Goal: Task Accomplishment & Management: Use online tool/utility

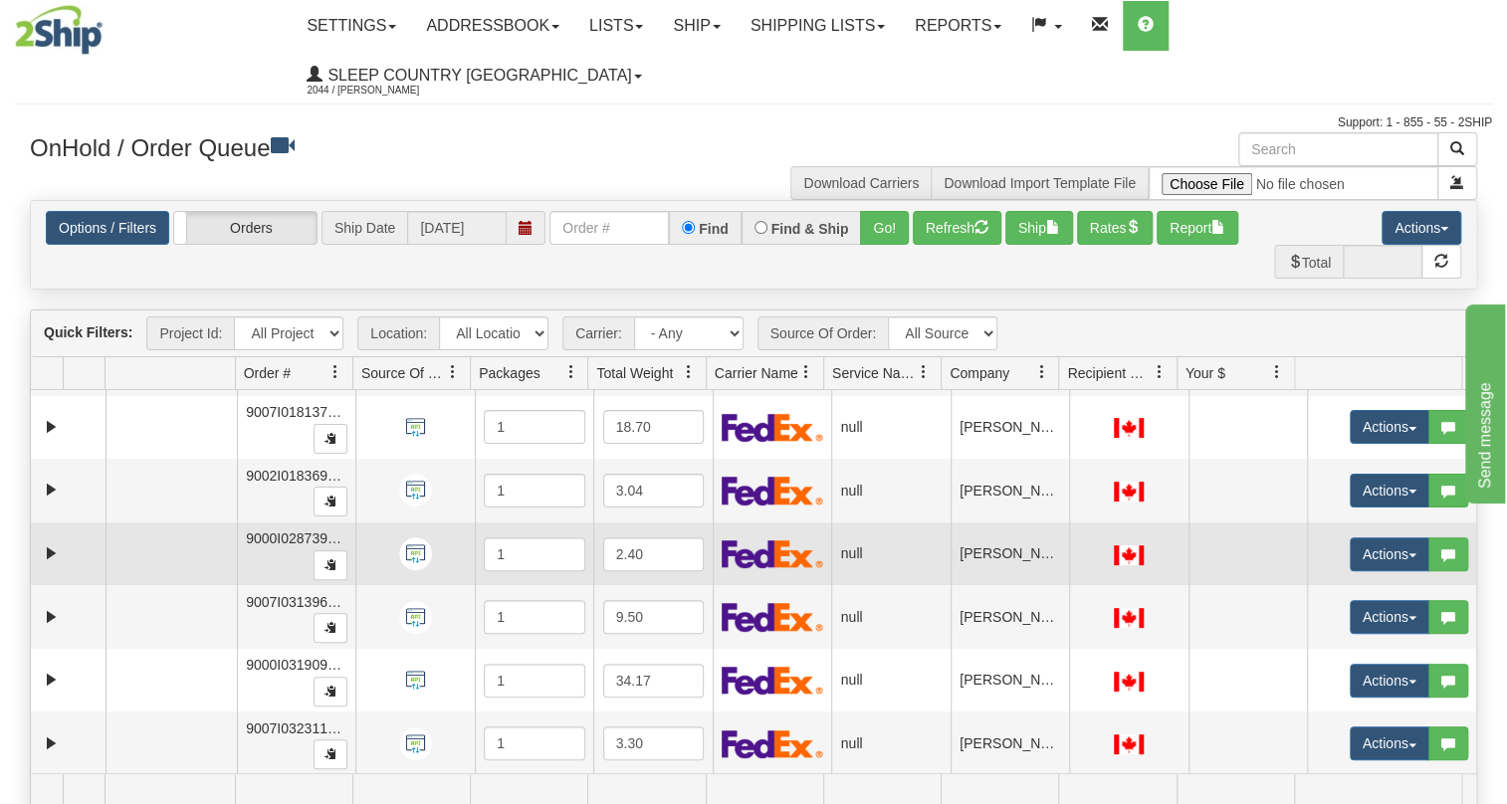
scroll to position [150, 0]
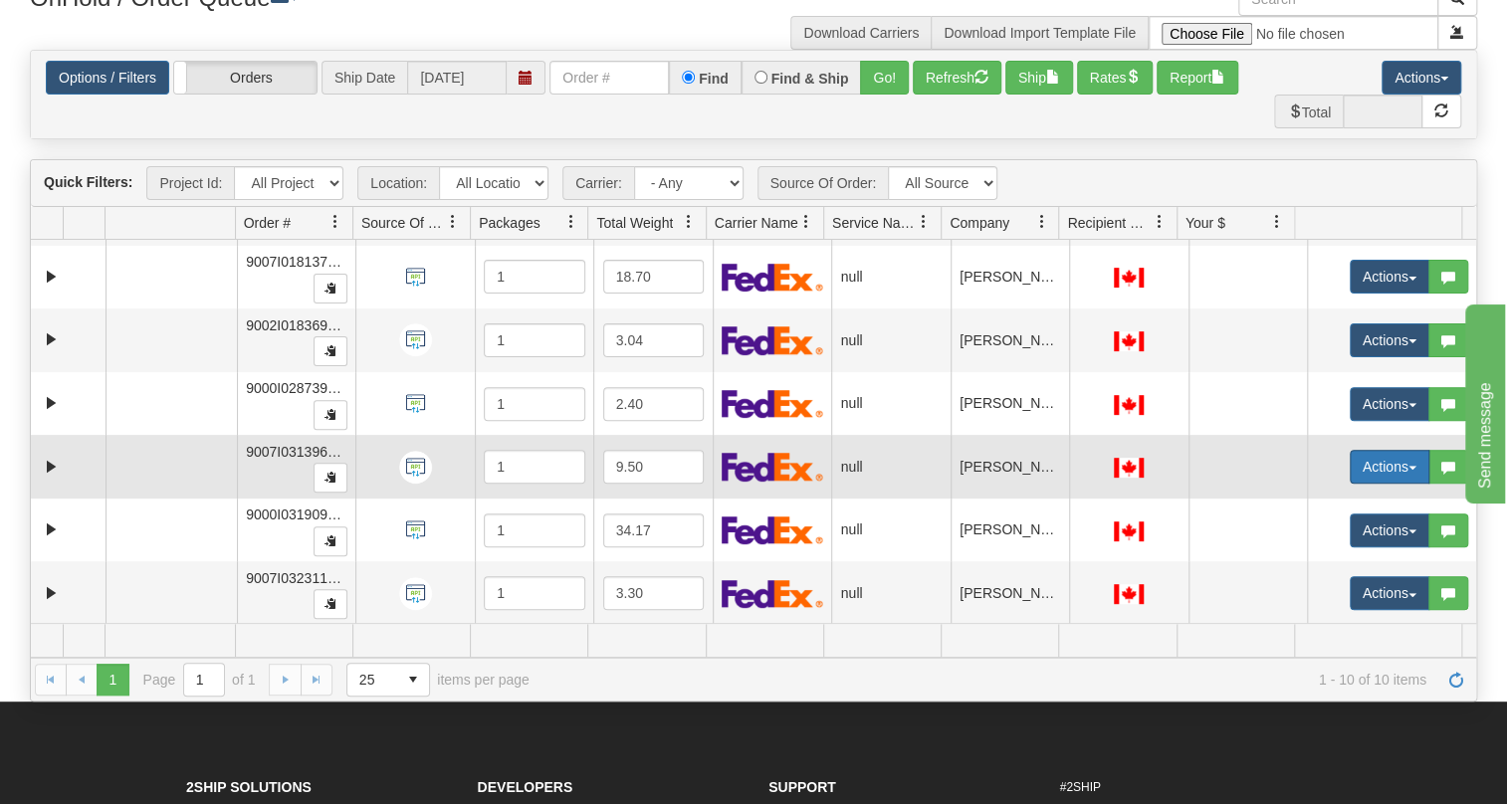
click at [1359, 450] on button "Actions" at bounding box center [1390, 467] width 80 height 34
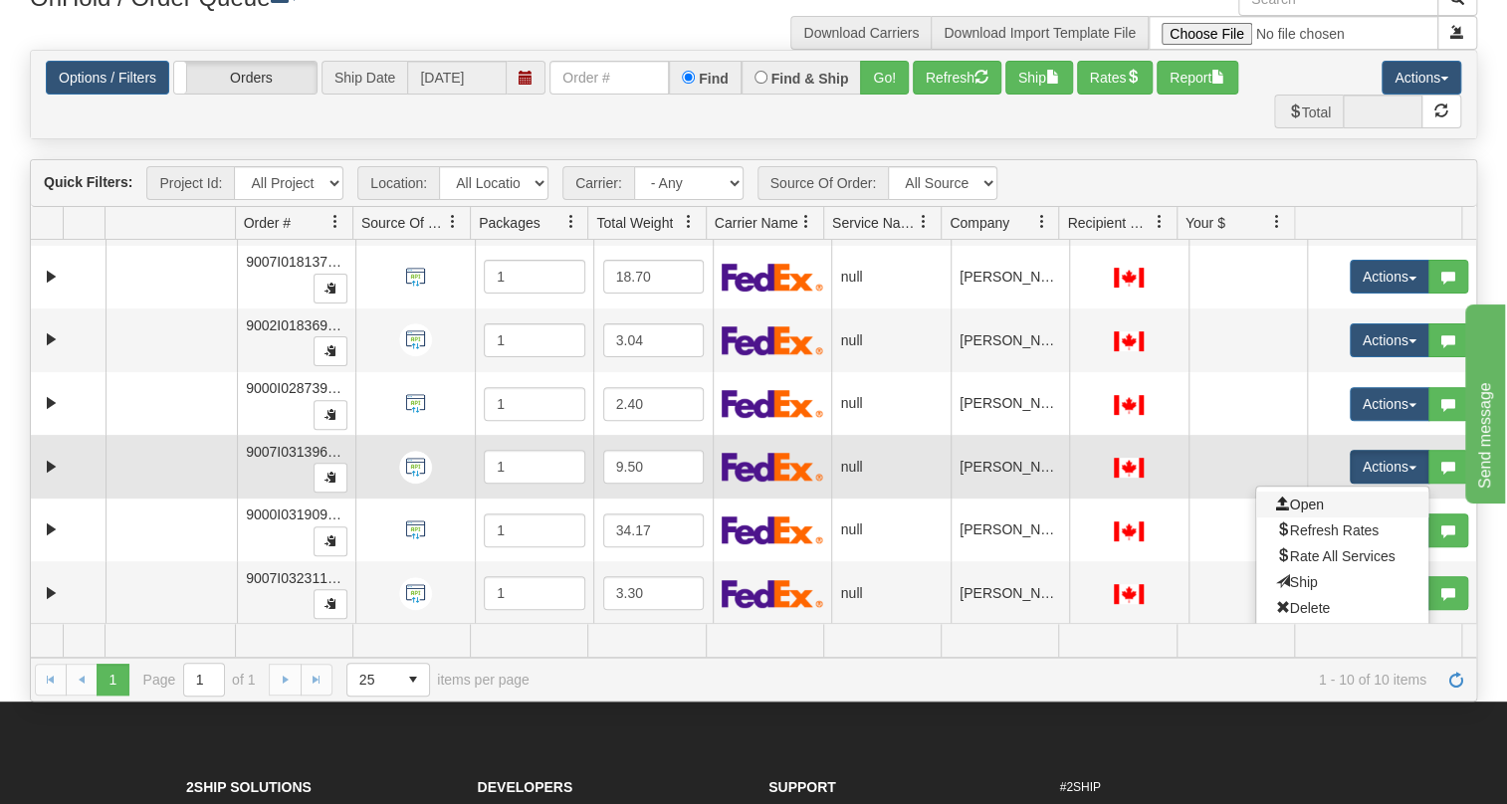
click at [1335, 492] on link "Open" at bounding box center [1342, 505] width 172 height 26
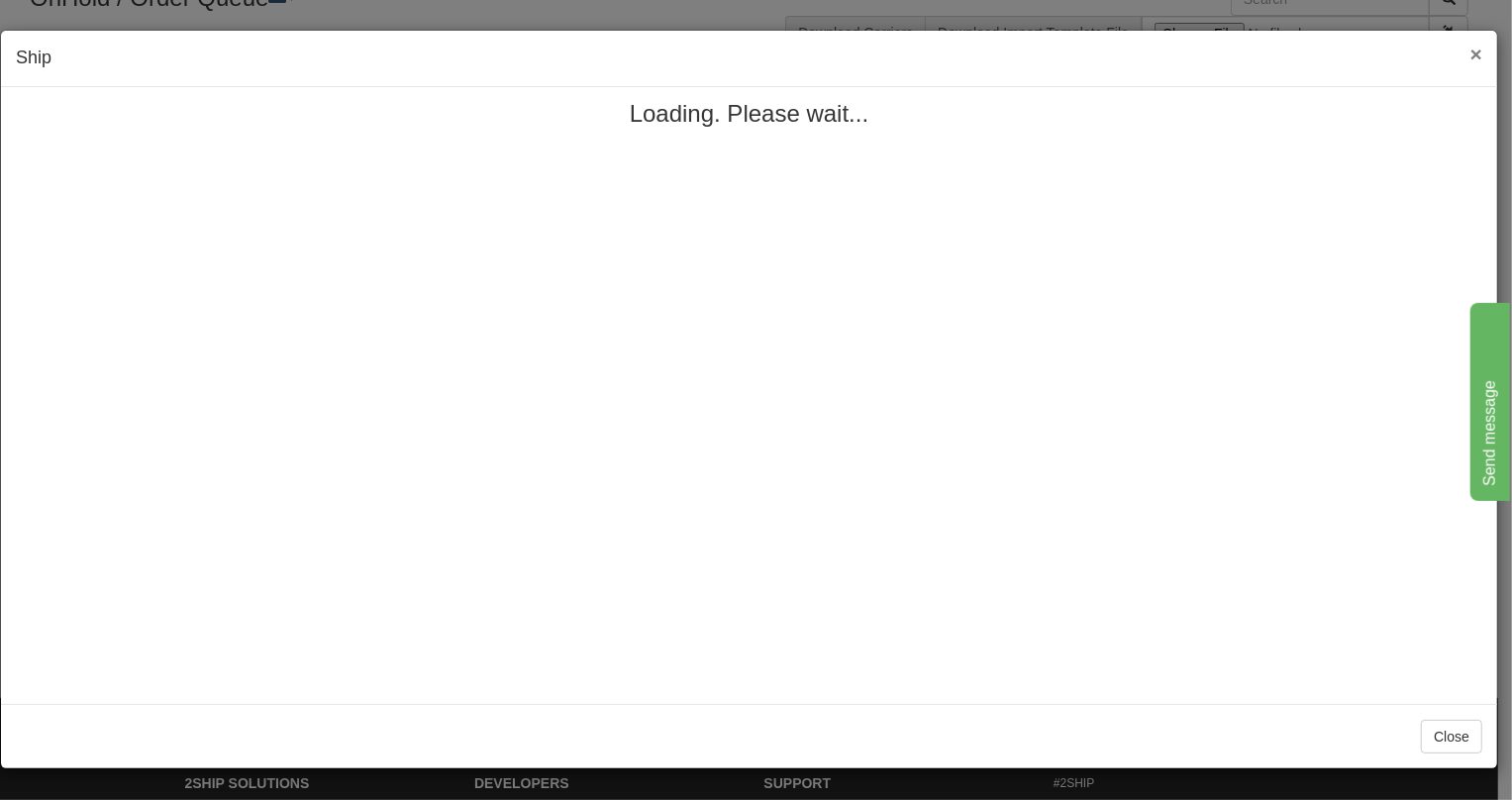
click at [1475, 57] on span "×" at bounding box center [1476, 54] width 12 height 23
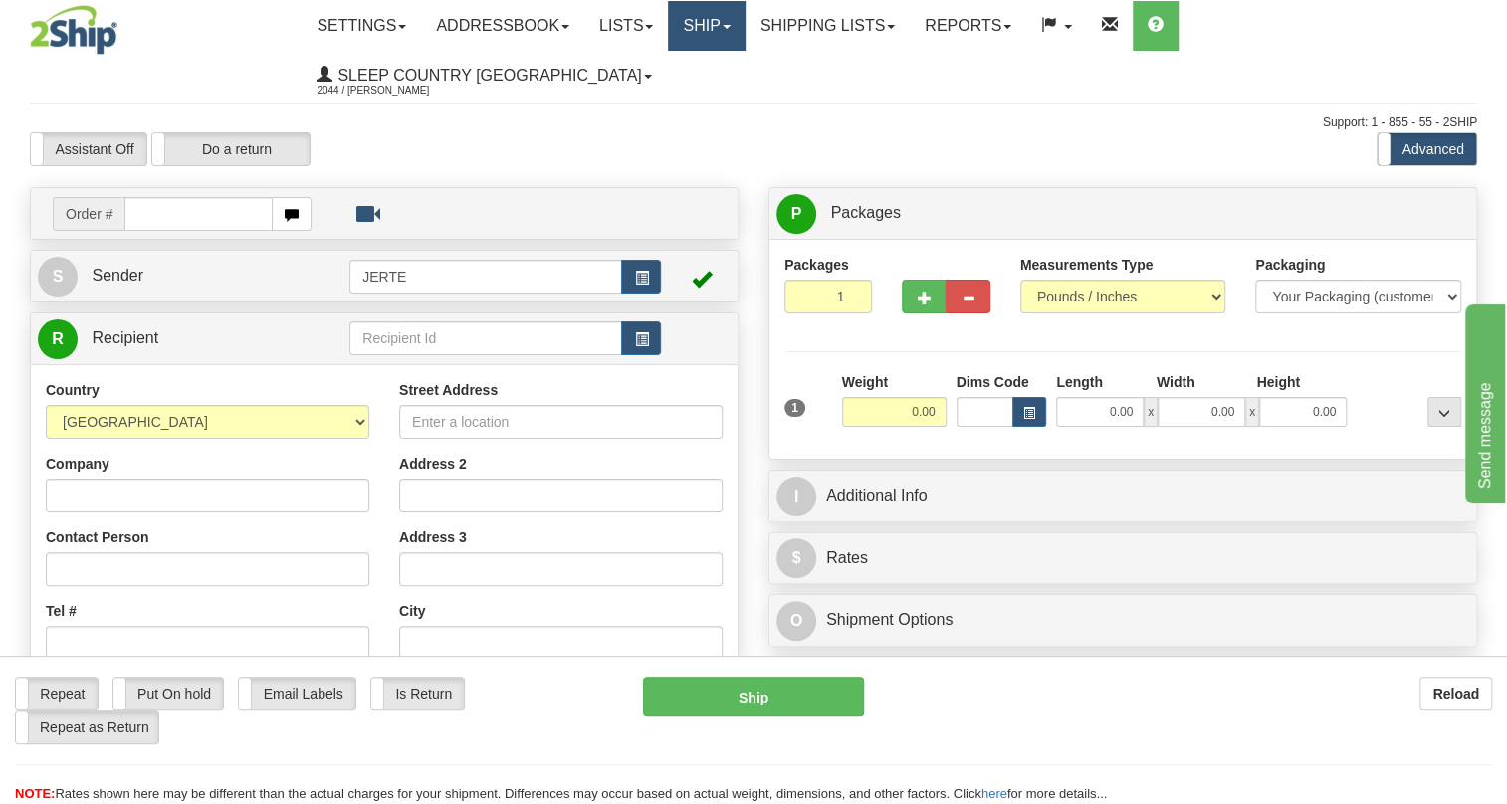
click at [744, 18] on link "Ship" at bounding box center [706, 26] width 77 height 50
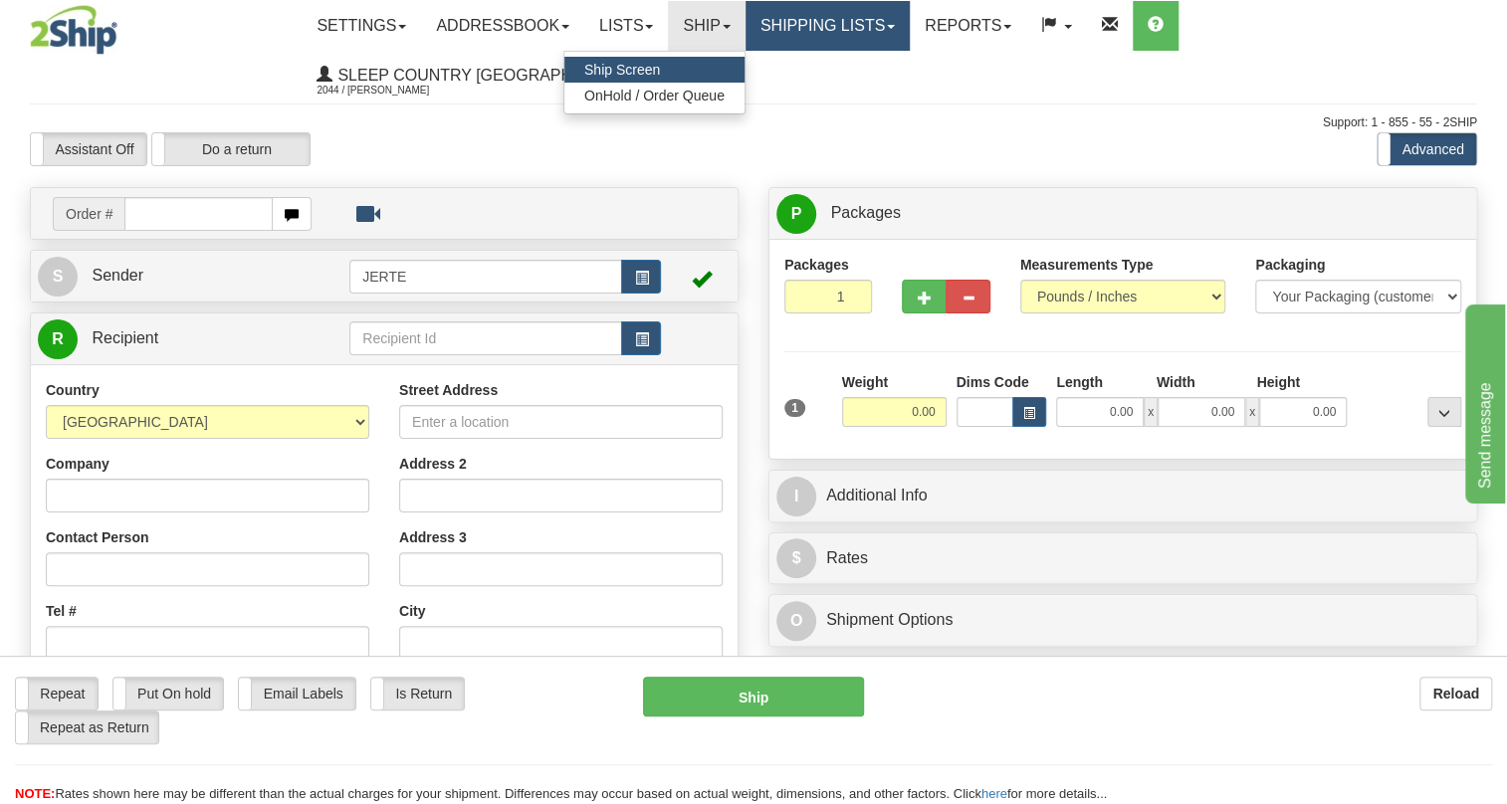
click at [794, 27] on link "Shipping lists" at bounding box center [827, 26] width 164 height 50
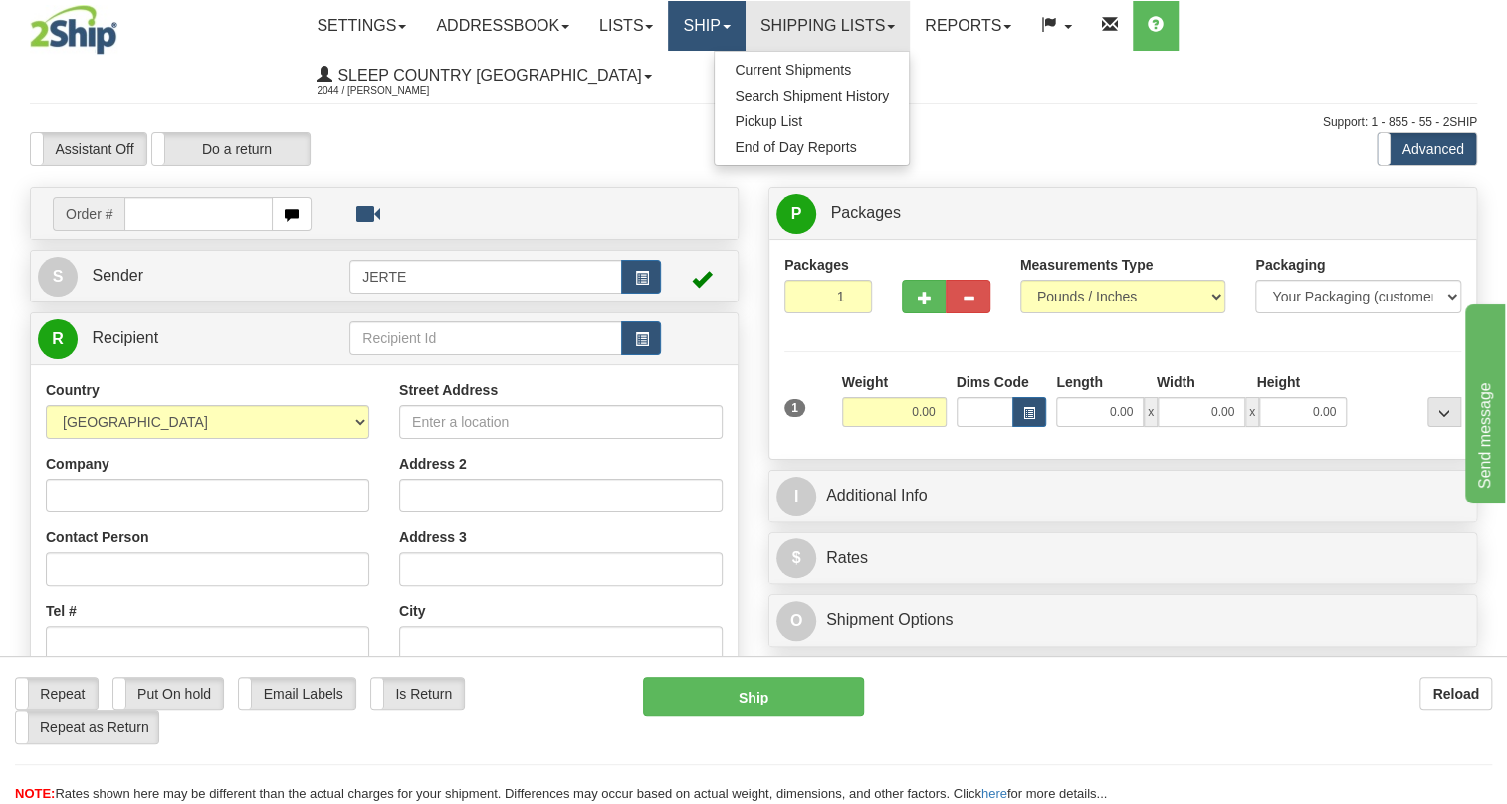
click at [713, 33] on link "Ship" at bounding box center [706, 26] width 77 height 50
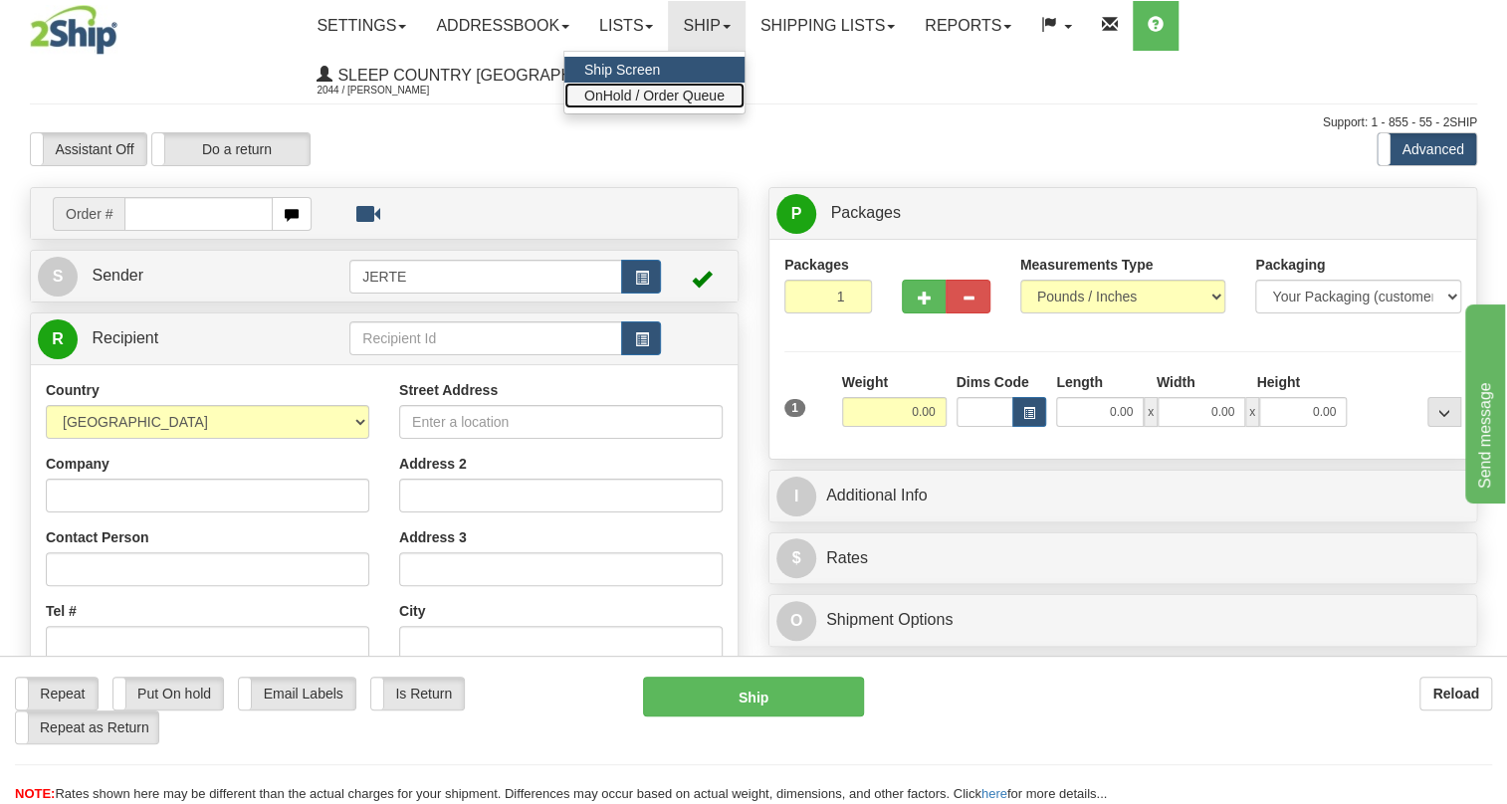
click at [722, 94] on span "OnHold / Order Queue" at bounding box center [654, 96] width 140 height 16
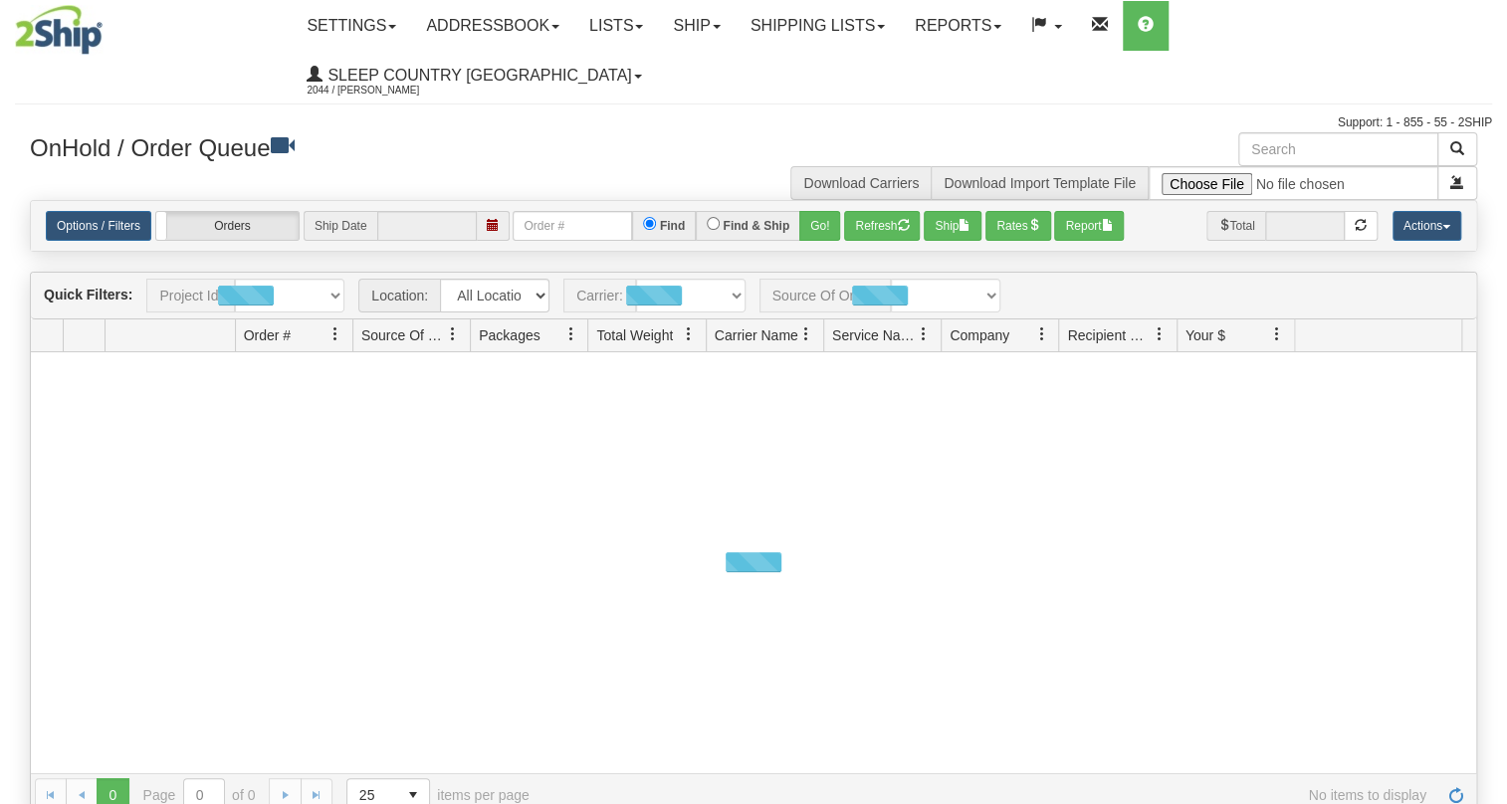
type input "[DATE]"
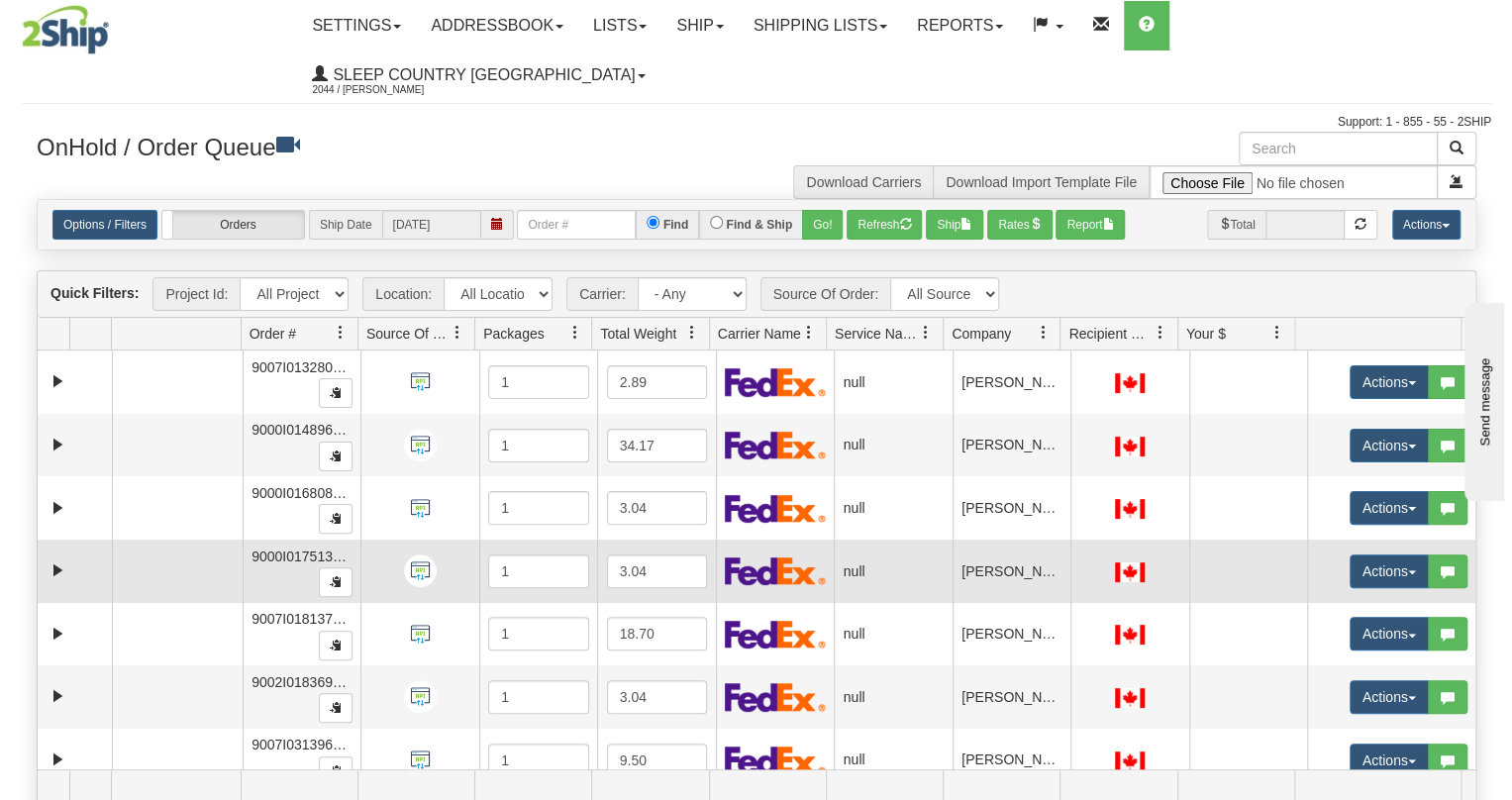
scroll to position [149, 0]
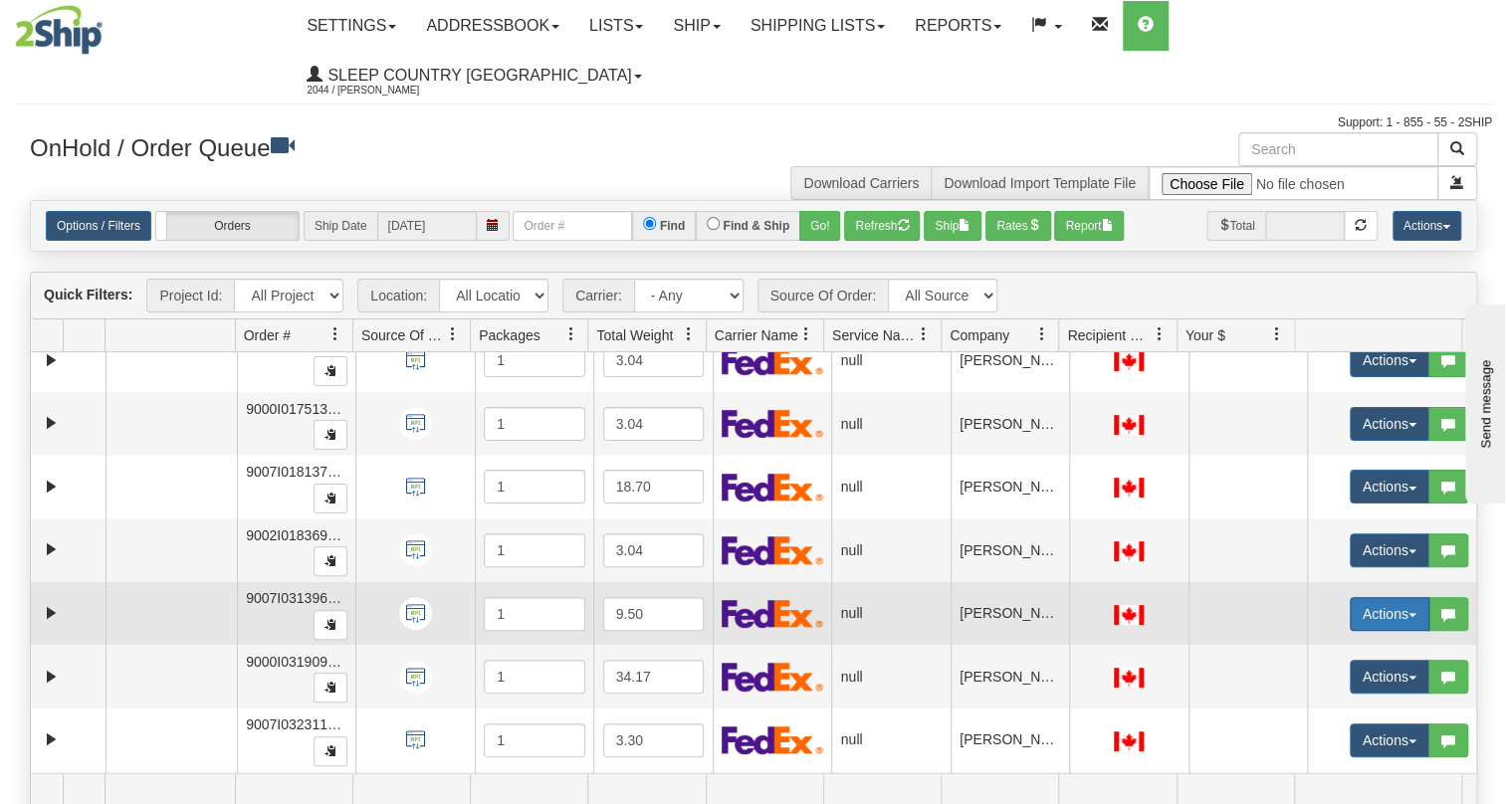
click at [1350, 597] on button "Actions" at bounding box center [1390, 614] width 80 height 34
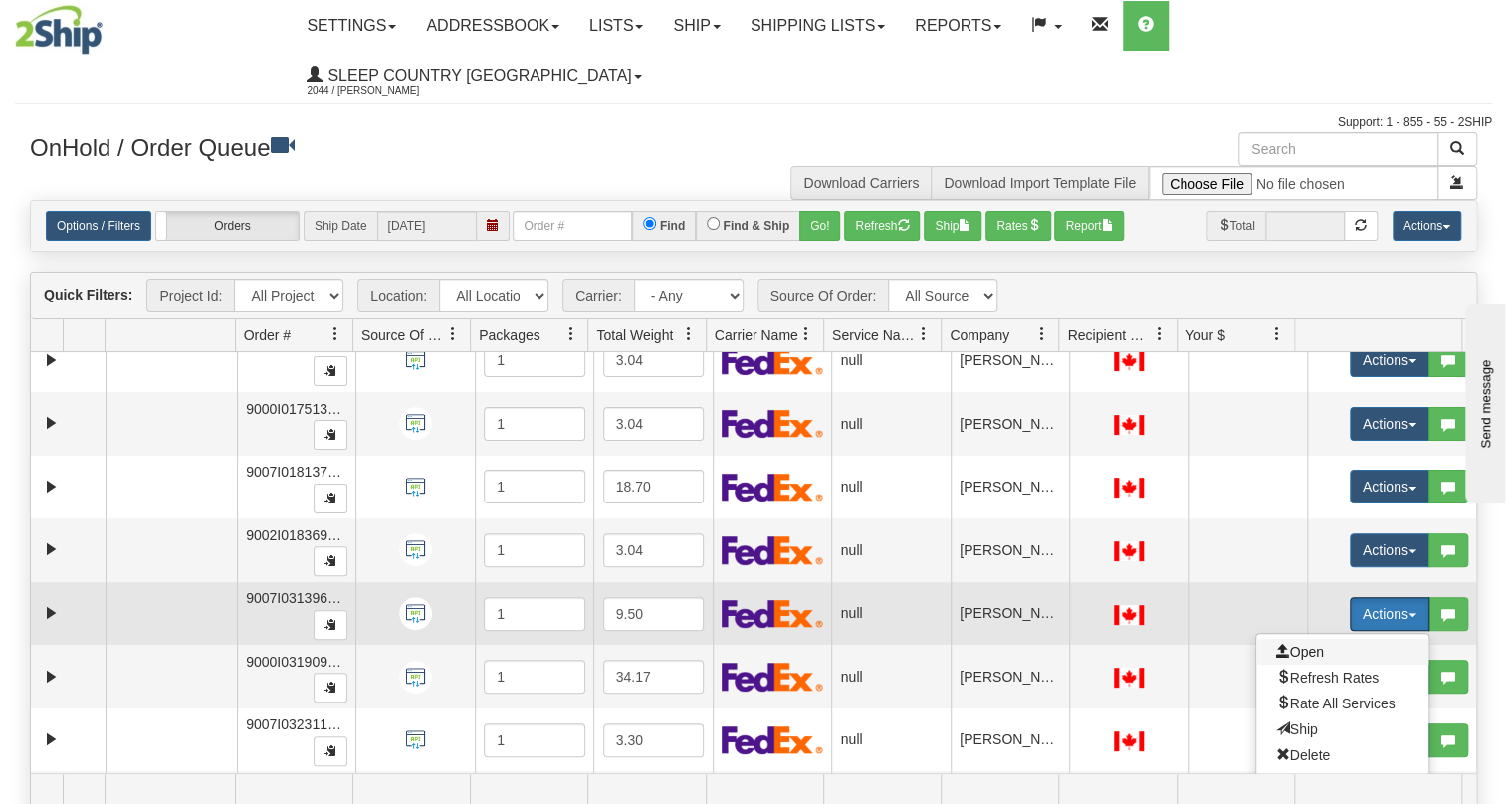
click at [1289, 644] on span "Open" at bounding box center [1300, 652] width 48 height 16
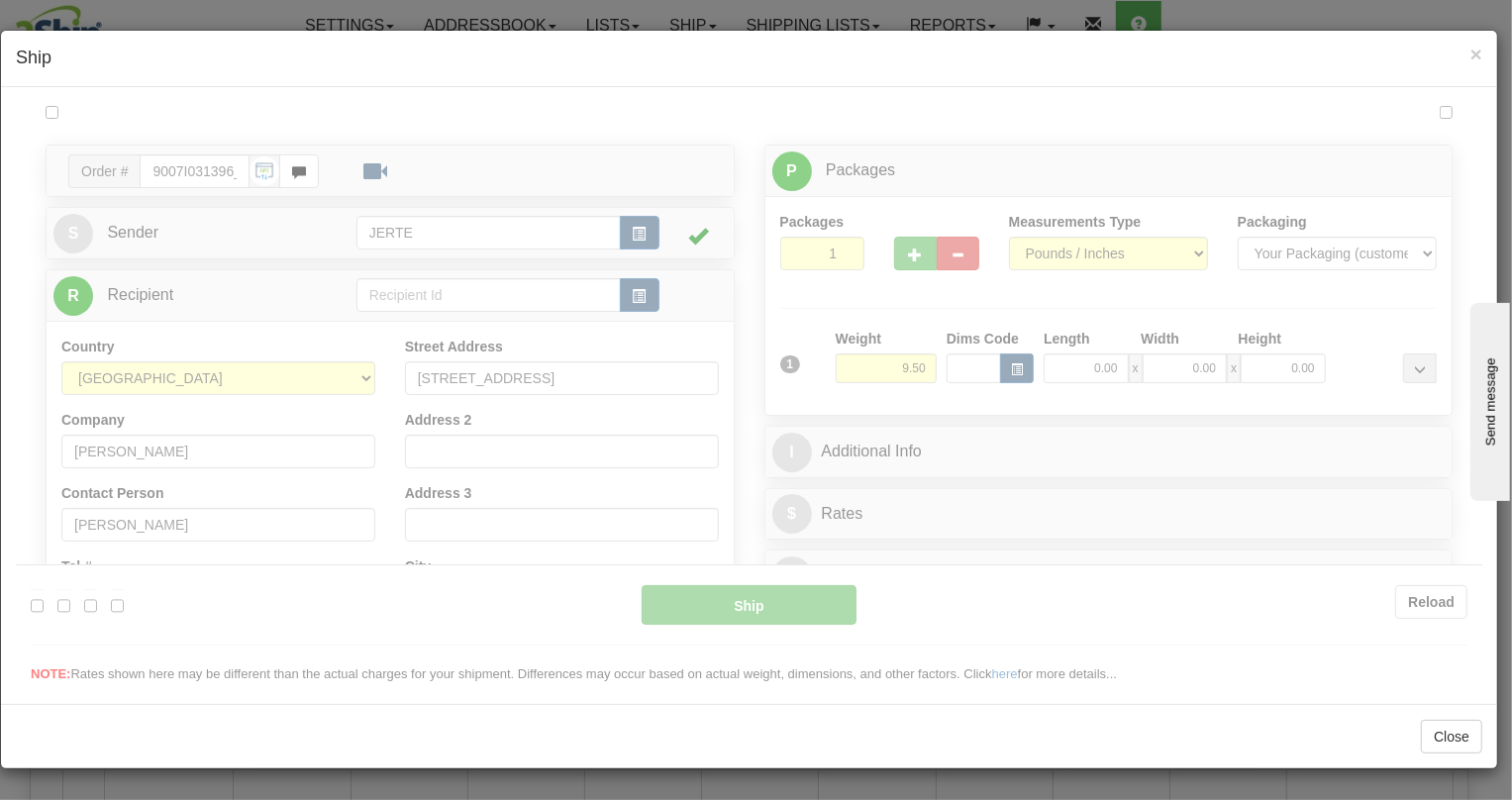
scroll to position [0, 0]
type input "21:53"
type input "16:00"
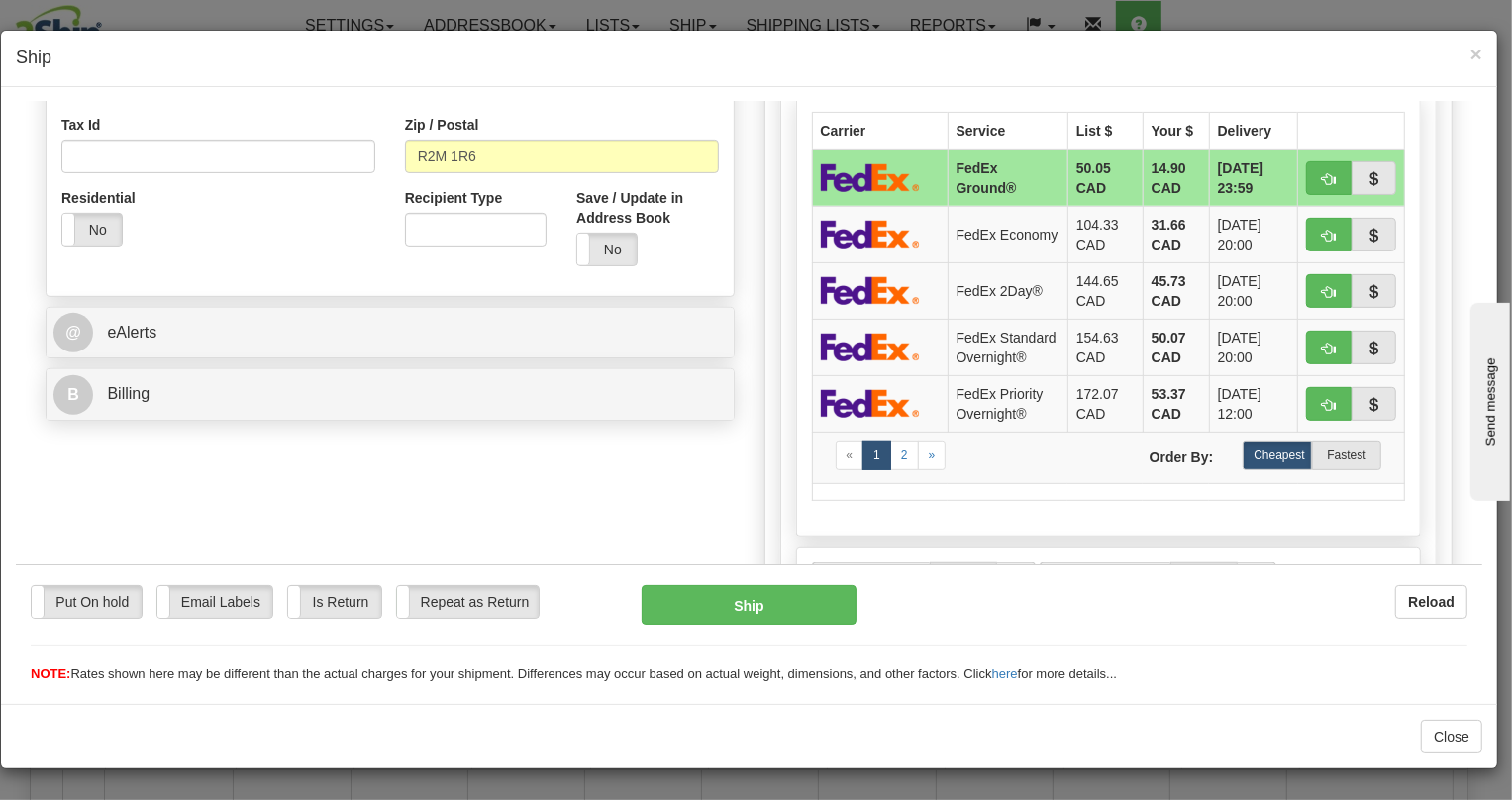
scroll to position [450, 0]
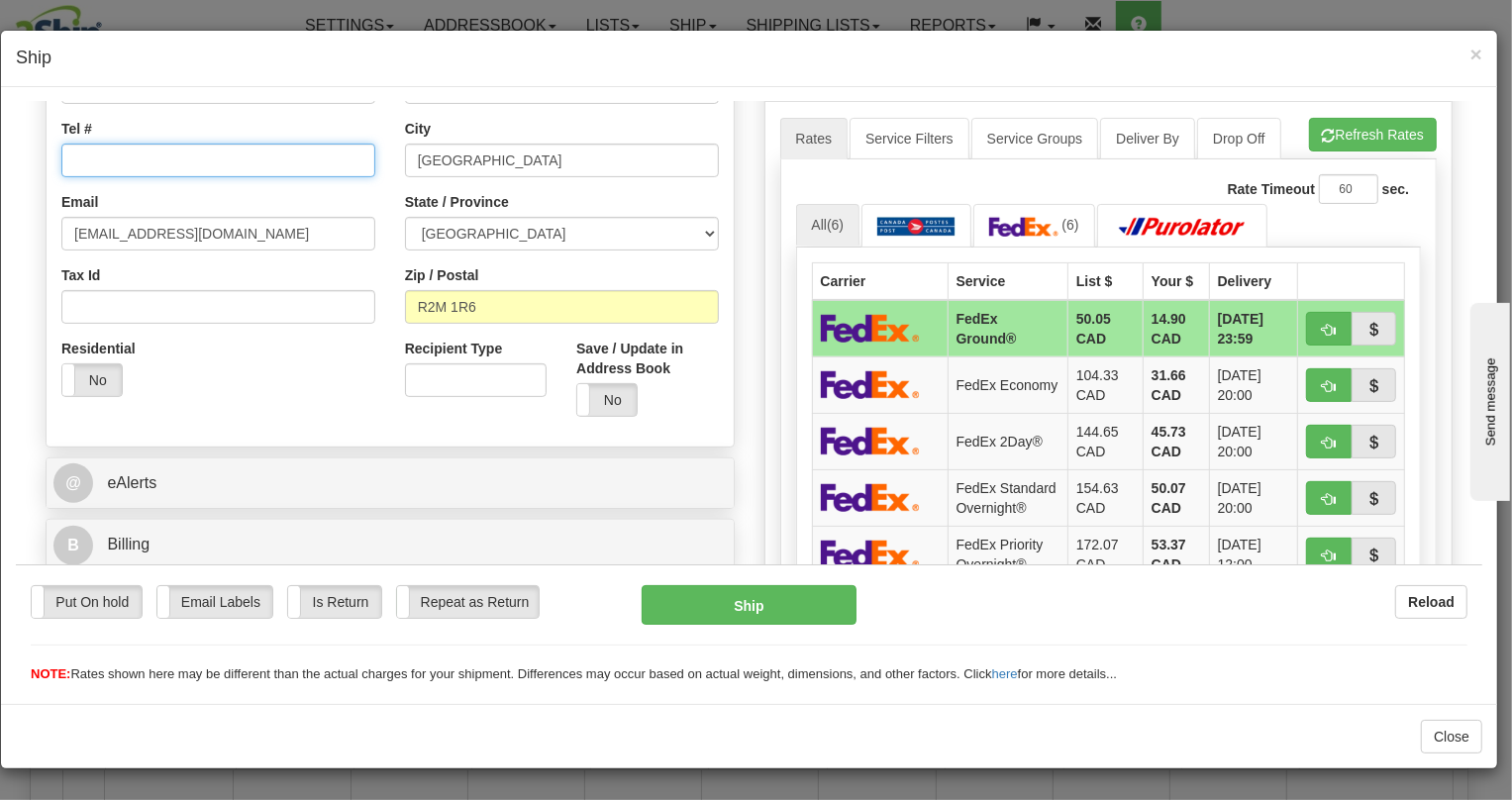
click at [132, 173] on input "Tel #" at bounding box center [218, 159] width 313 height 34
paste input "[PHONE_NUMBER]"
type input "[PHONE_NUMBER]"
click at [73, 390] on span at bounding box center [63, 379] width 26 height 32
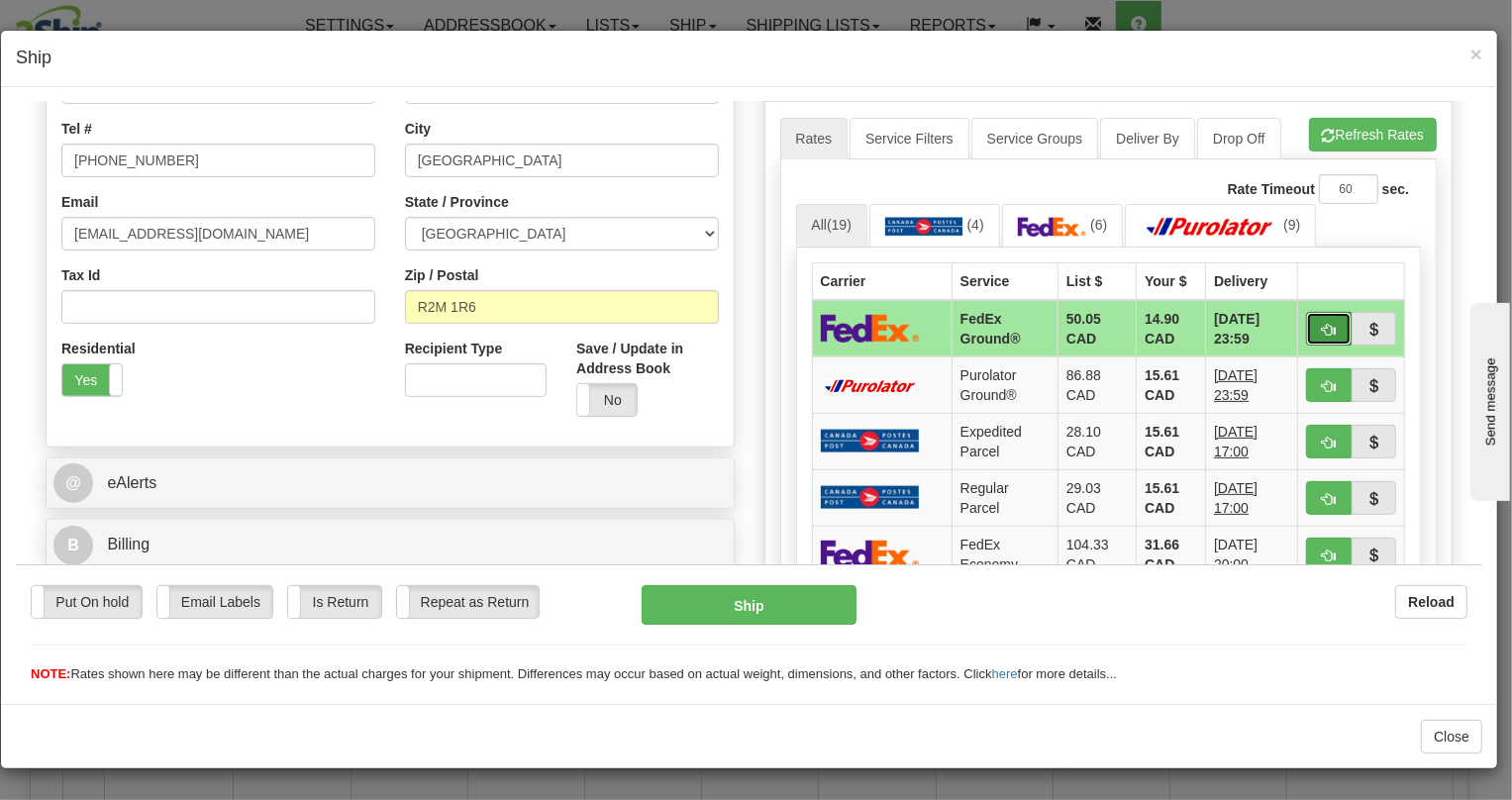
click at [1322, 327] on span "button" at bounding box center [1329, 328] width 14 height 13
type input "92"
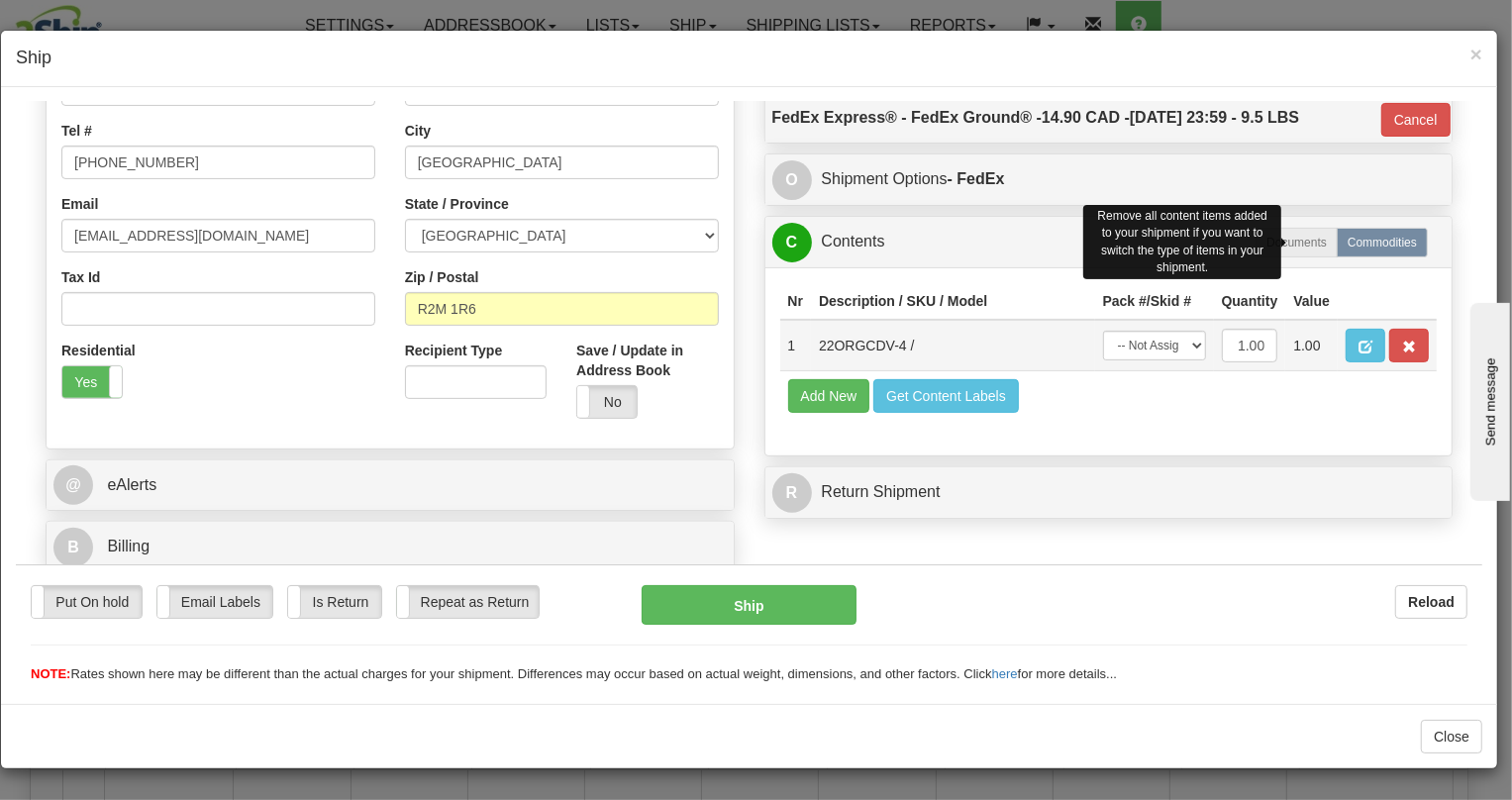
scroll to position [448, 0]
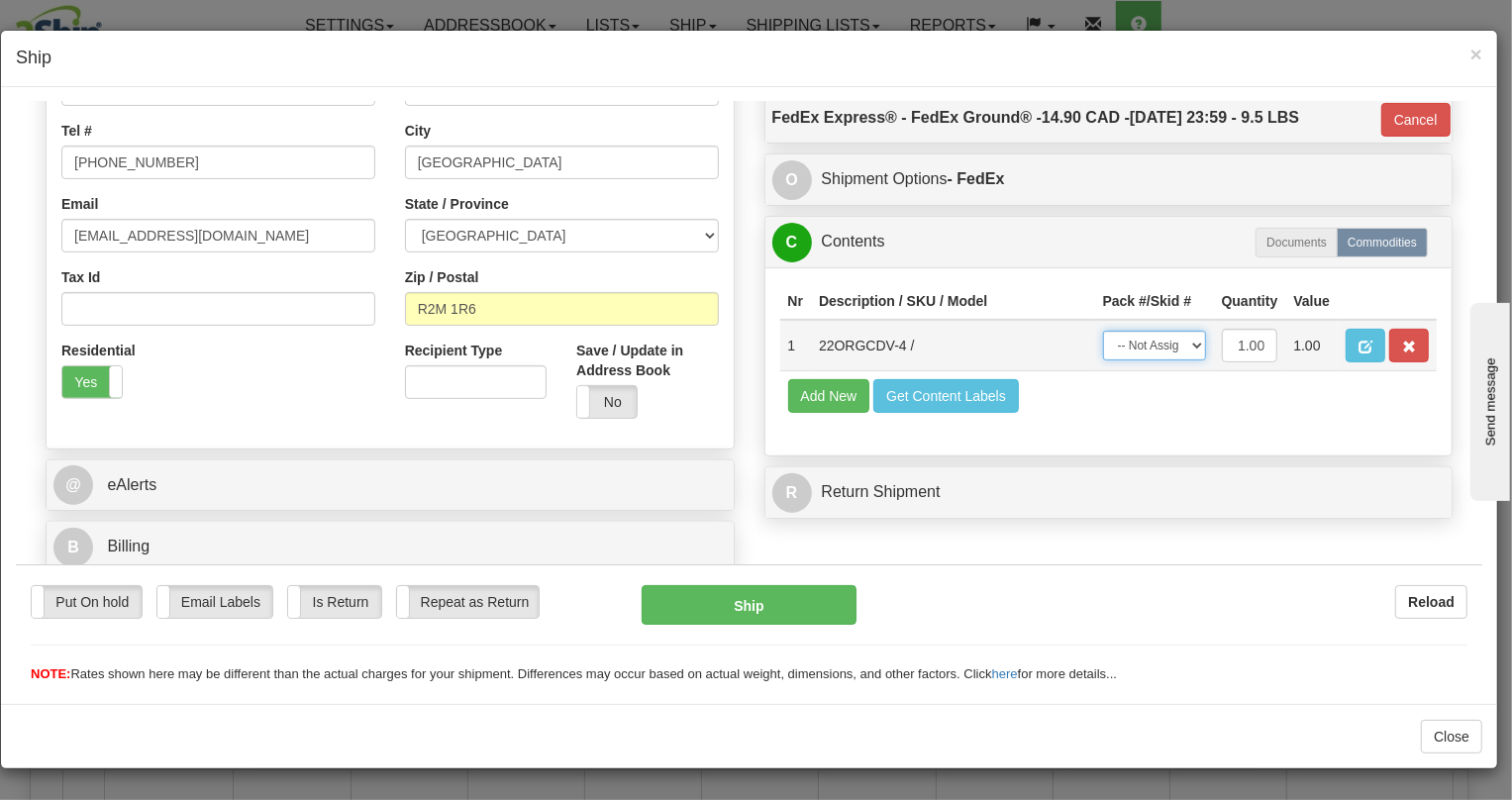
drag, startPoint x: 1149, startPoint y: 341, endPoint x: 1149, endPoint y: 358, distance: 17.0
click at [1149, 341] on select "-- Not Assigned -- Package 1" at bounding box center [1155, 344] width 103 height 30
select select "0"
click at [1103, 329] on select "-- Not Assigned -- Package 1" at bounding box center [1155, 344] width 103 height 30
click at [752, 595] on button "Ship" at bounding box center [749, 604] width 215 height 40
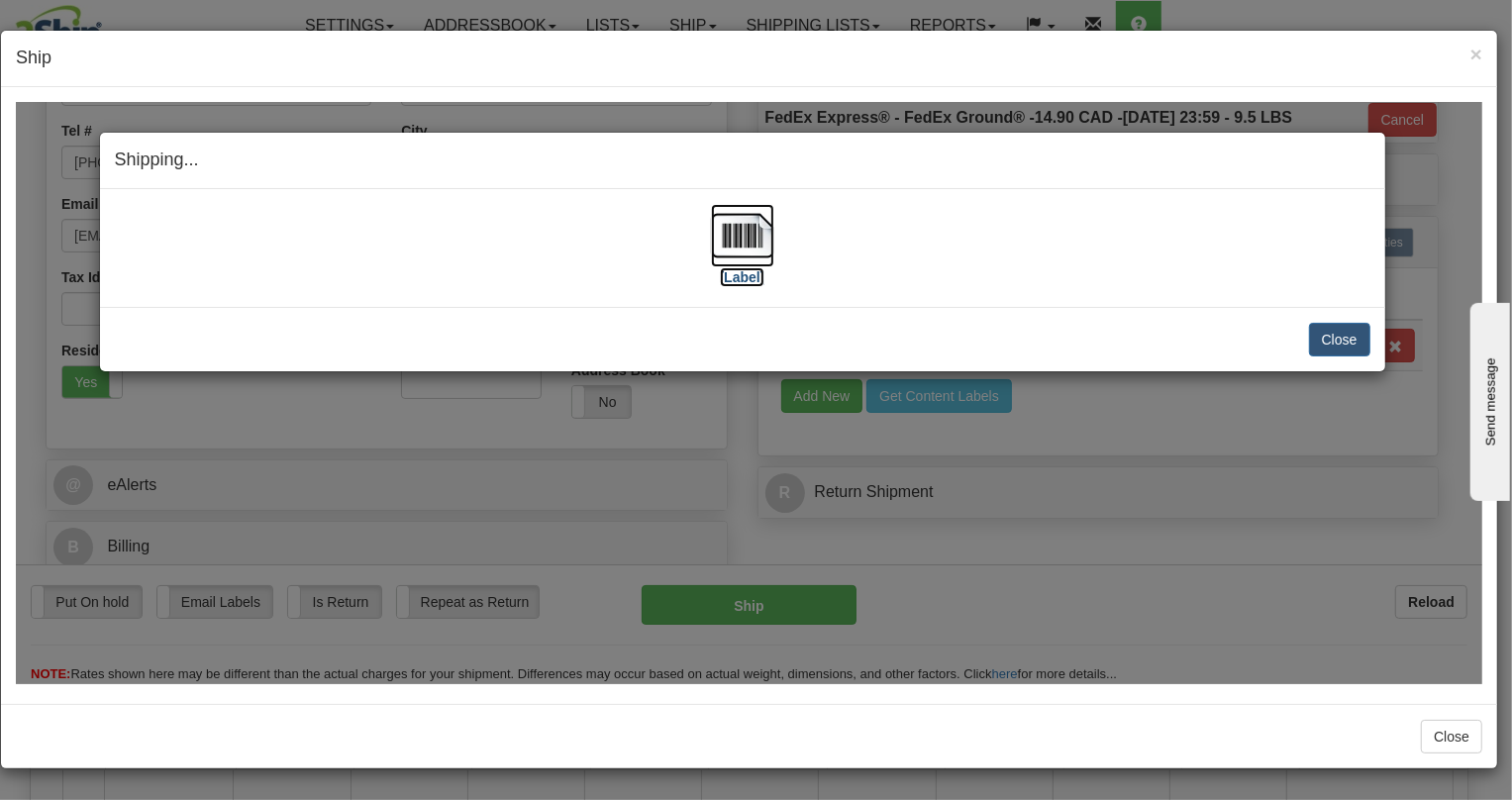
click at [740, 227] on img at bounding box center [743, 235] width 64 height 64
click at [1341, 348] on button "Close" at bounding box center [1340, 338] width 62 height 34
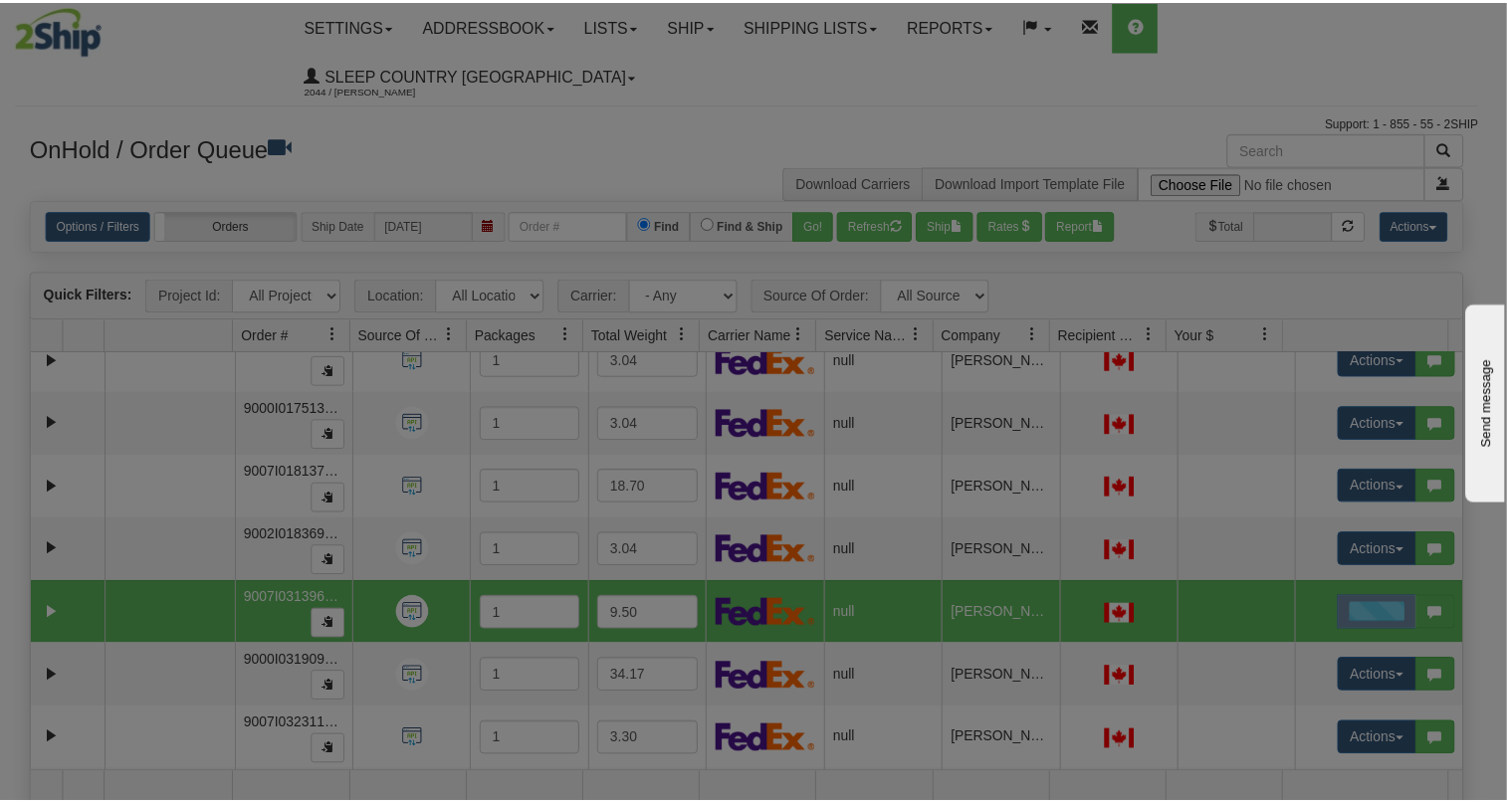
scroll to position [0, 0]
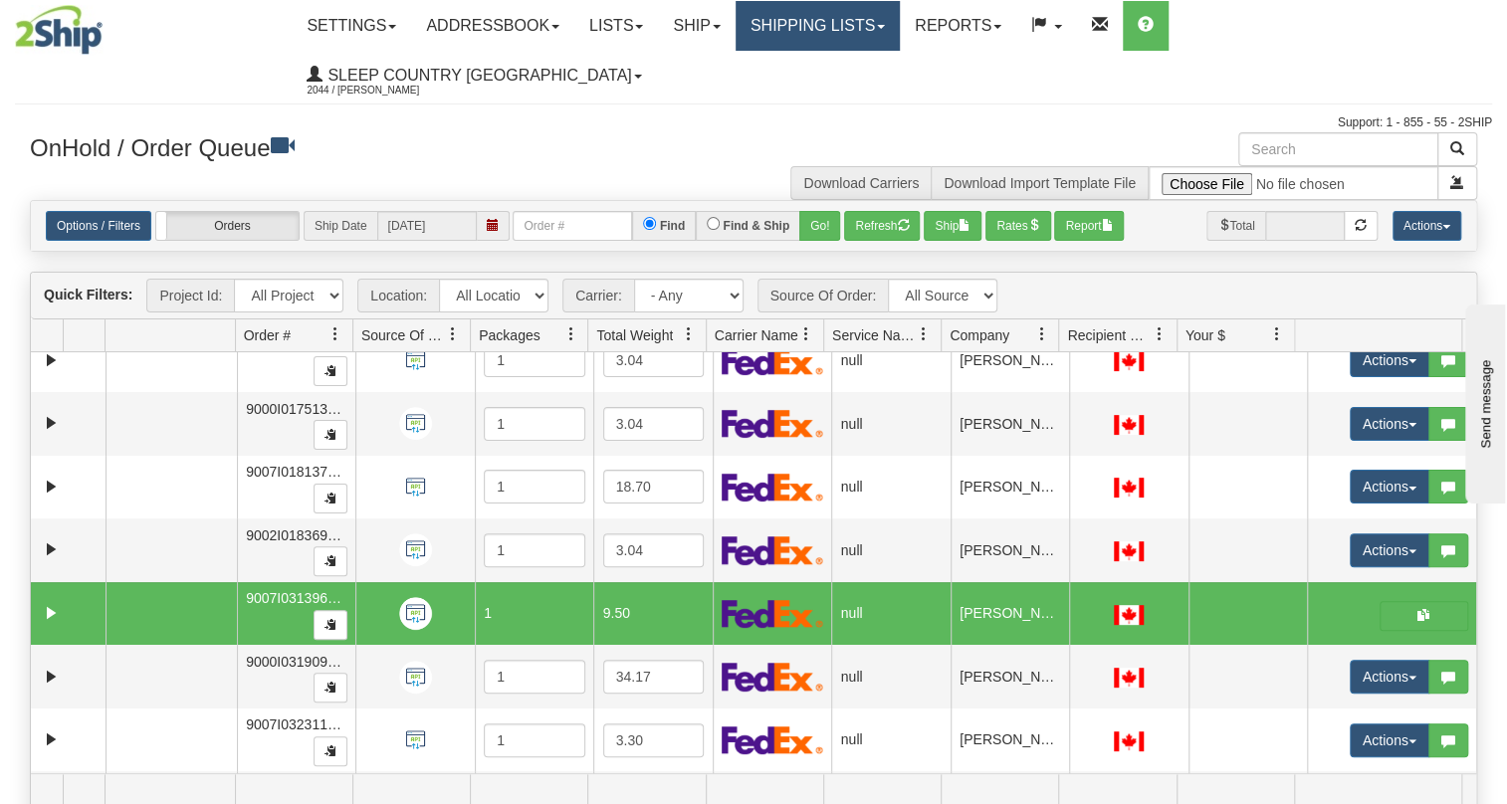
click at [900, 20] on link "Shipping lists" at bounding box center [817, 26] width 164 height 50
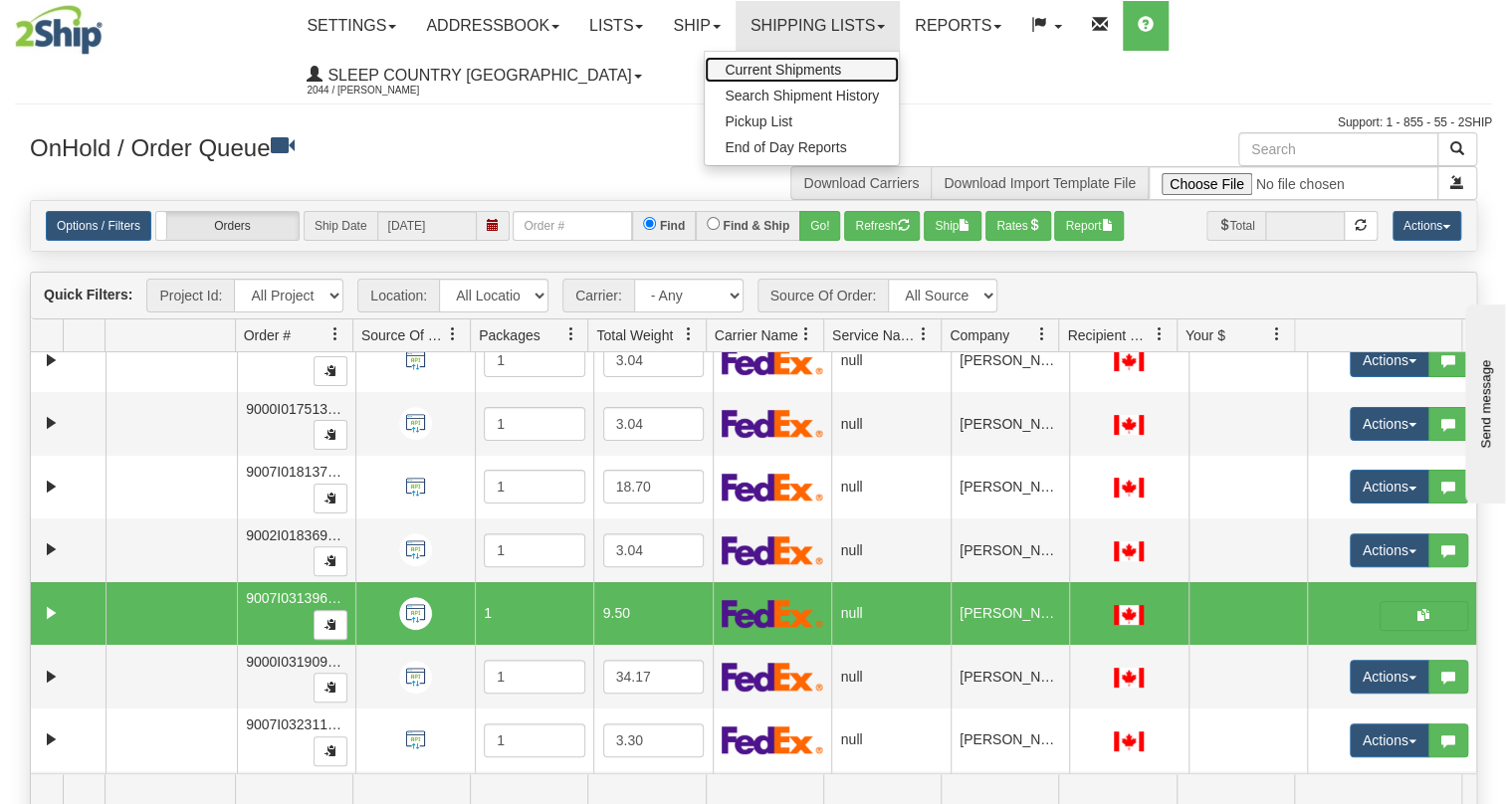
click at [841, 74] on span "Current Shipments" at bounding box center [783, 70] width 116 height 16
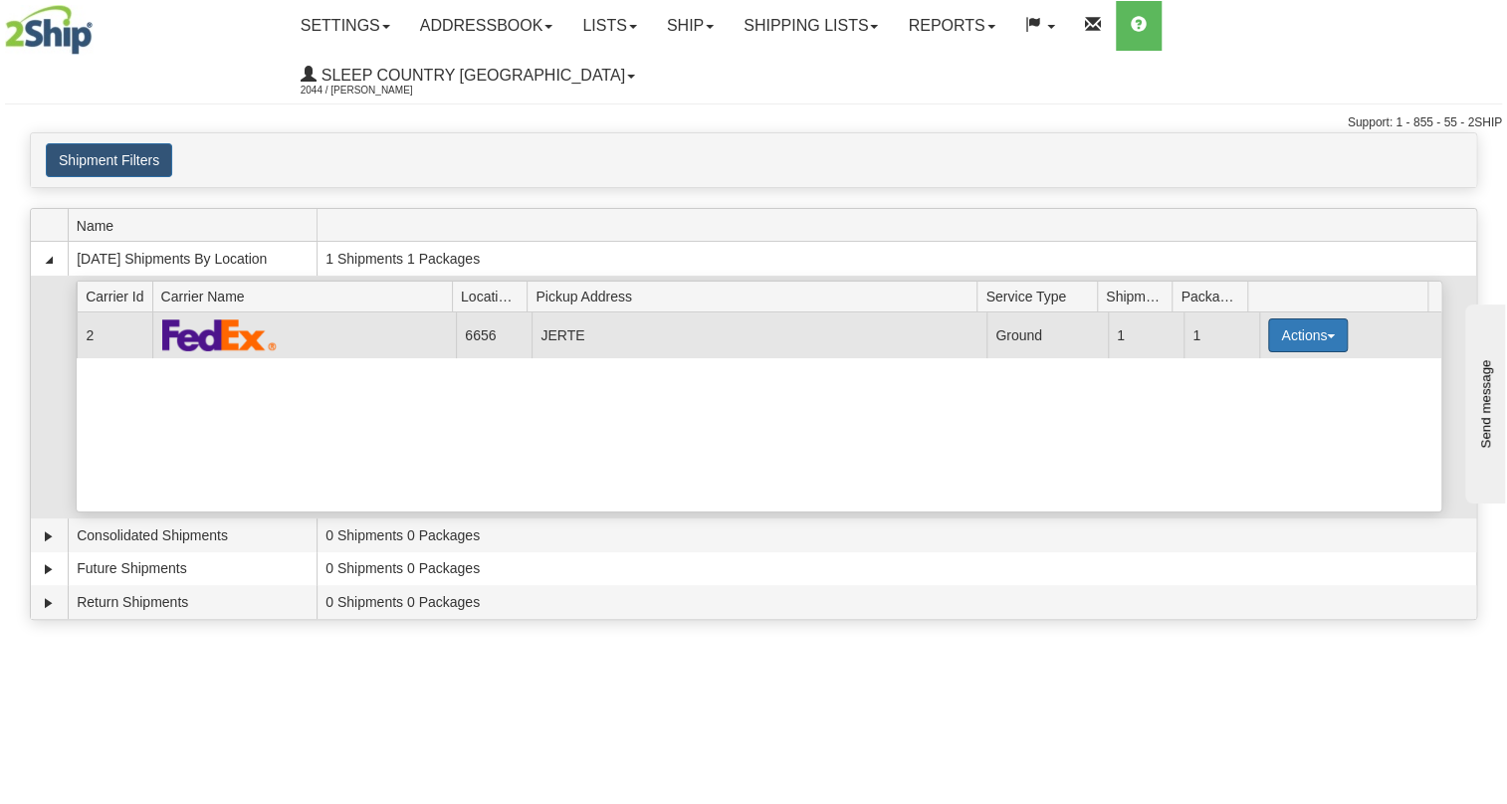
click at [1272, 318] on button "Actions" at bounding box center [1308, 335] width 80 height 34
click at [1253, 417] on span "Pickup" at bounding box center [1233, 424] width 53 height 14
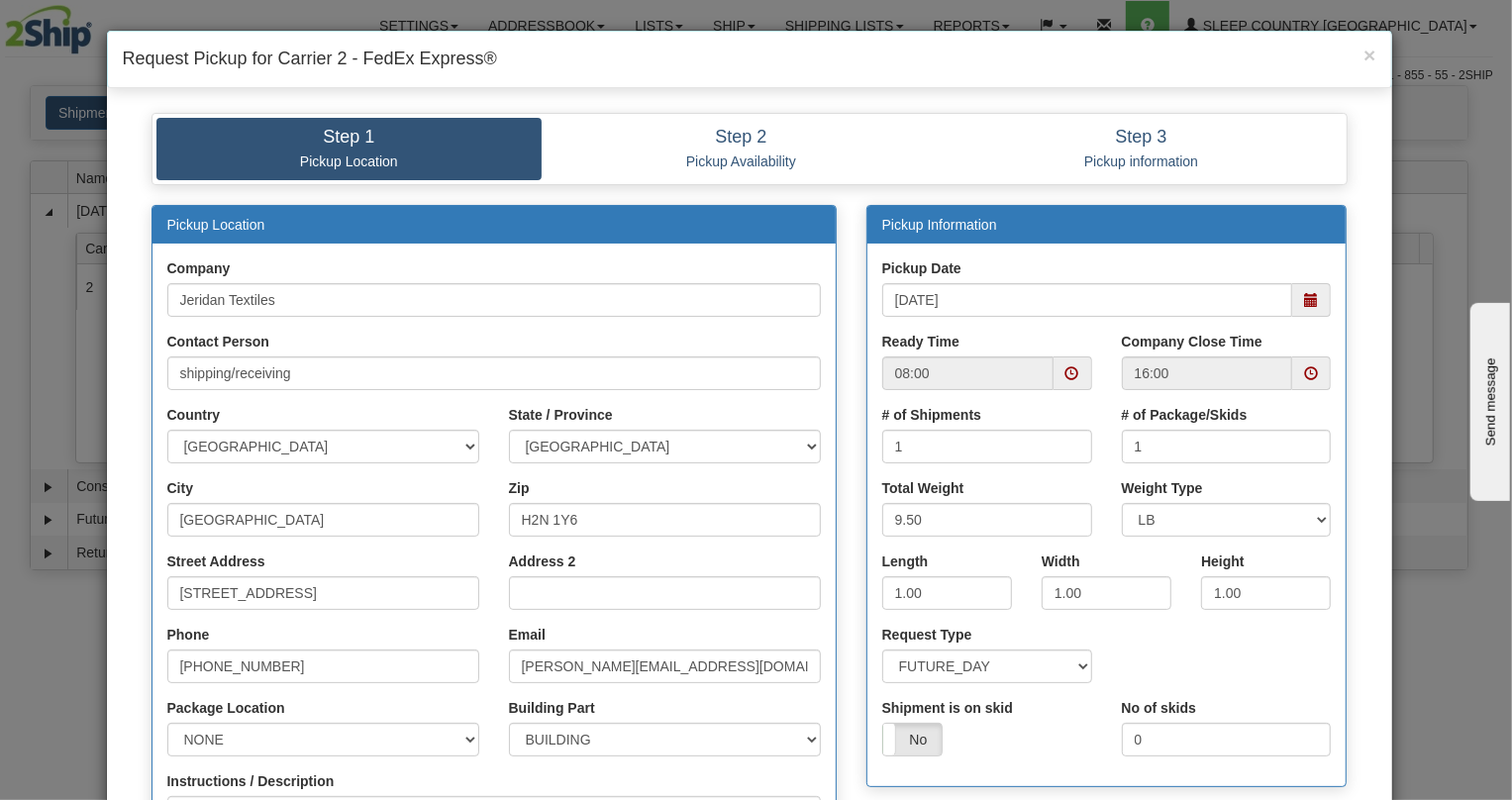
click at [1304, 301] on span at bounding box center [1311, 300] width 14 height 14
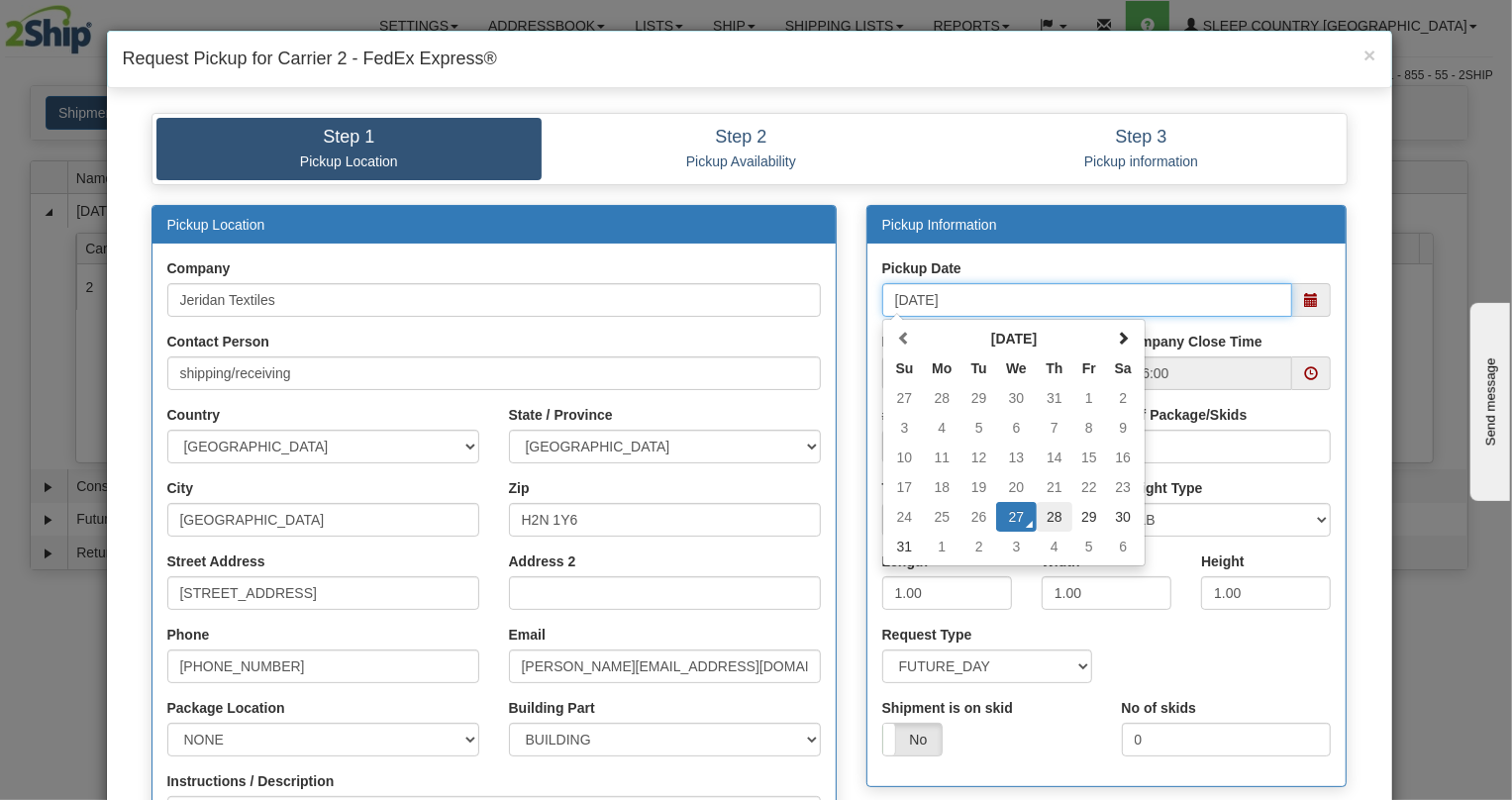
click at [1051, 517] on td "28" at bounding box center [1054, 517] width 36 height 30
type input "08/28/2025"
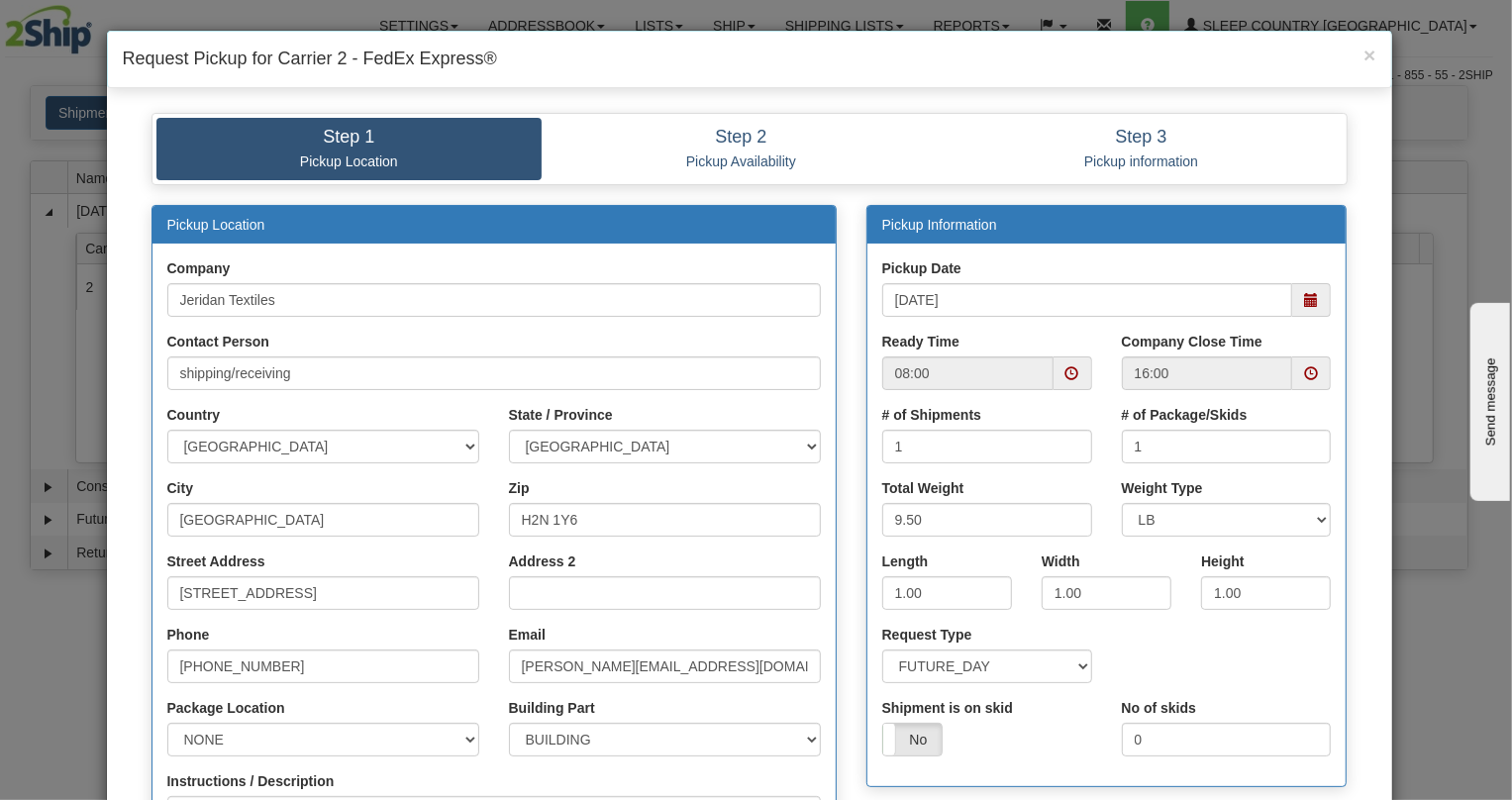
click at [1053, 375] on span at bounding box center [1072, 373] width 39 height 34
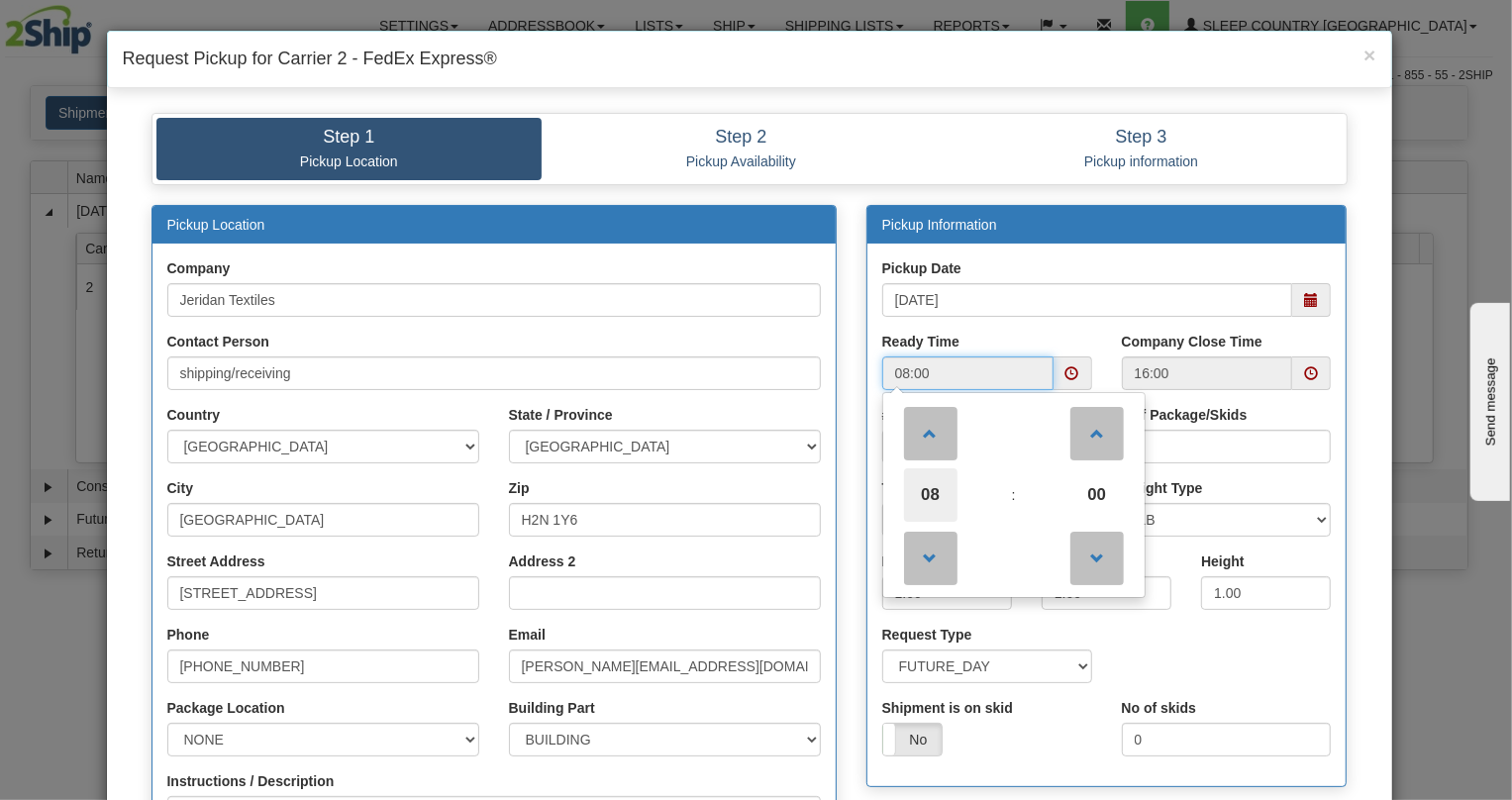
click at [933, 500] on span "08" at bounding box center [931, 496] width 54 height 54
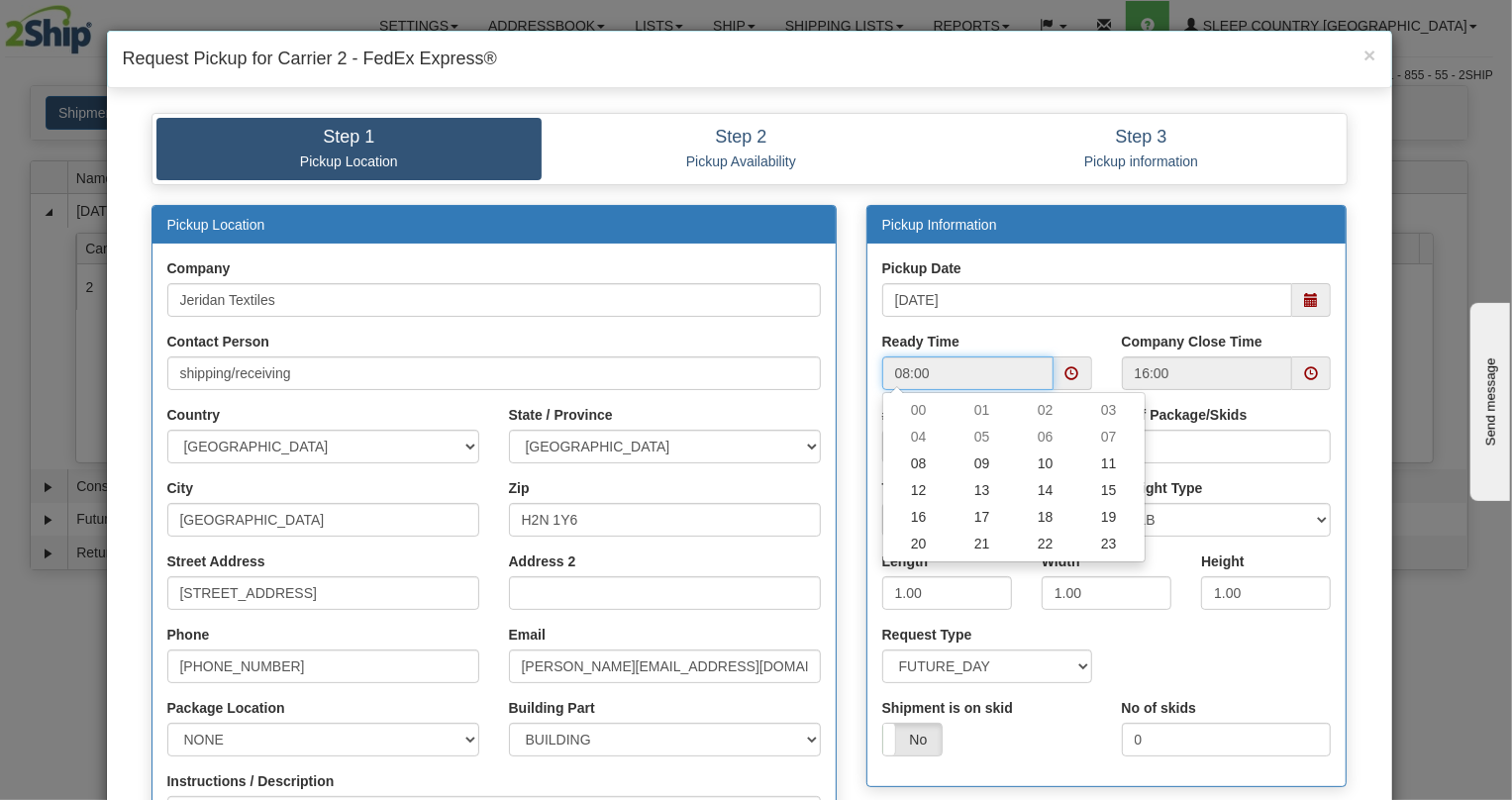
click at [1120, 465] on td "11" at bounding box center [1109, 464] width 64 height 27
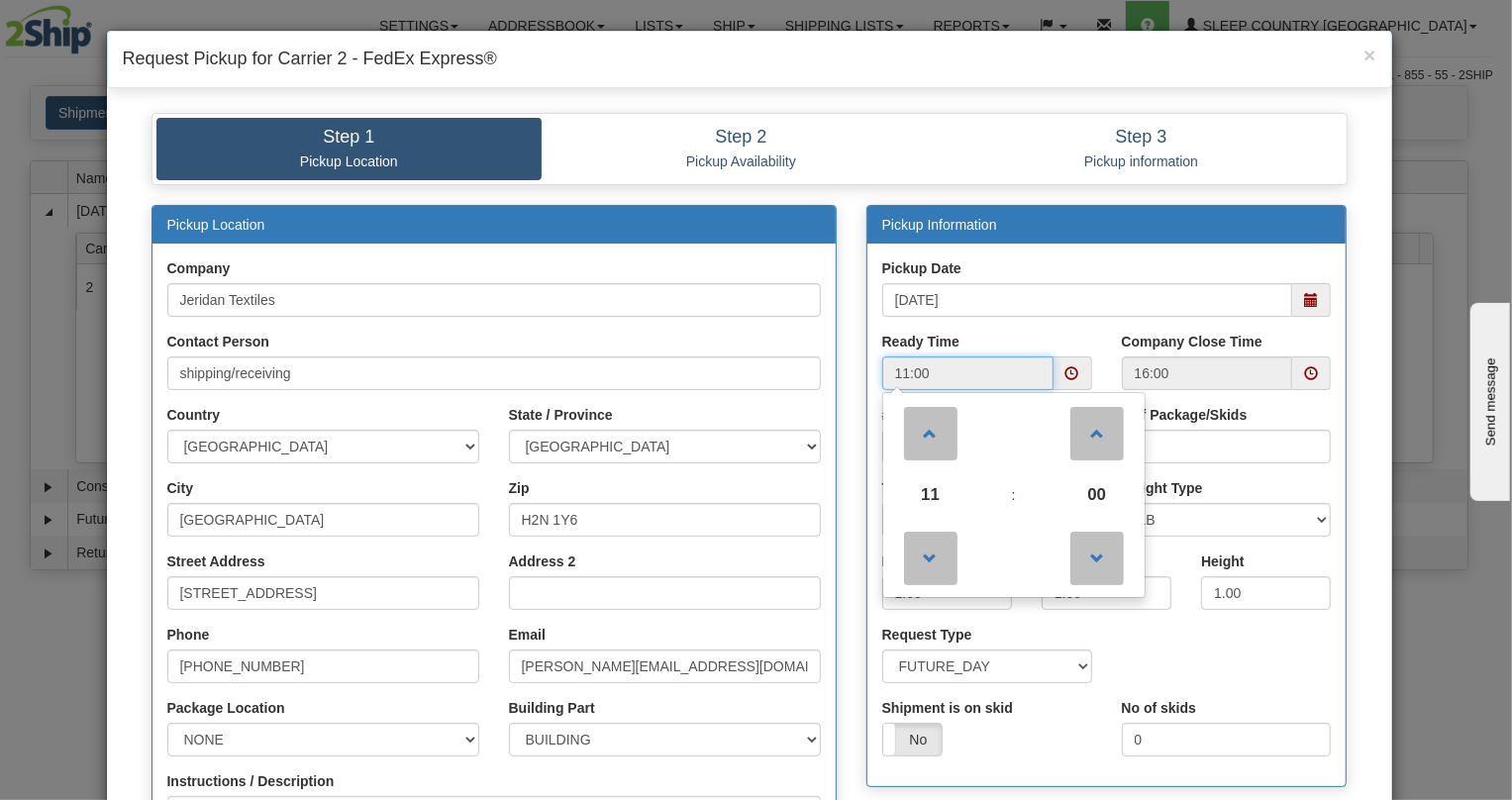
drag, startPoint x: 1093, startPoint y: 502, endPoint x: 1079, endPoint y: 507, distance: 14.9
click at [1093, 501] on span "00" at bounding box center [1097, 496] width 54 height 54
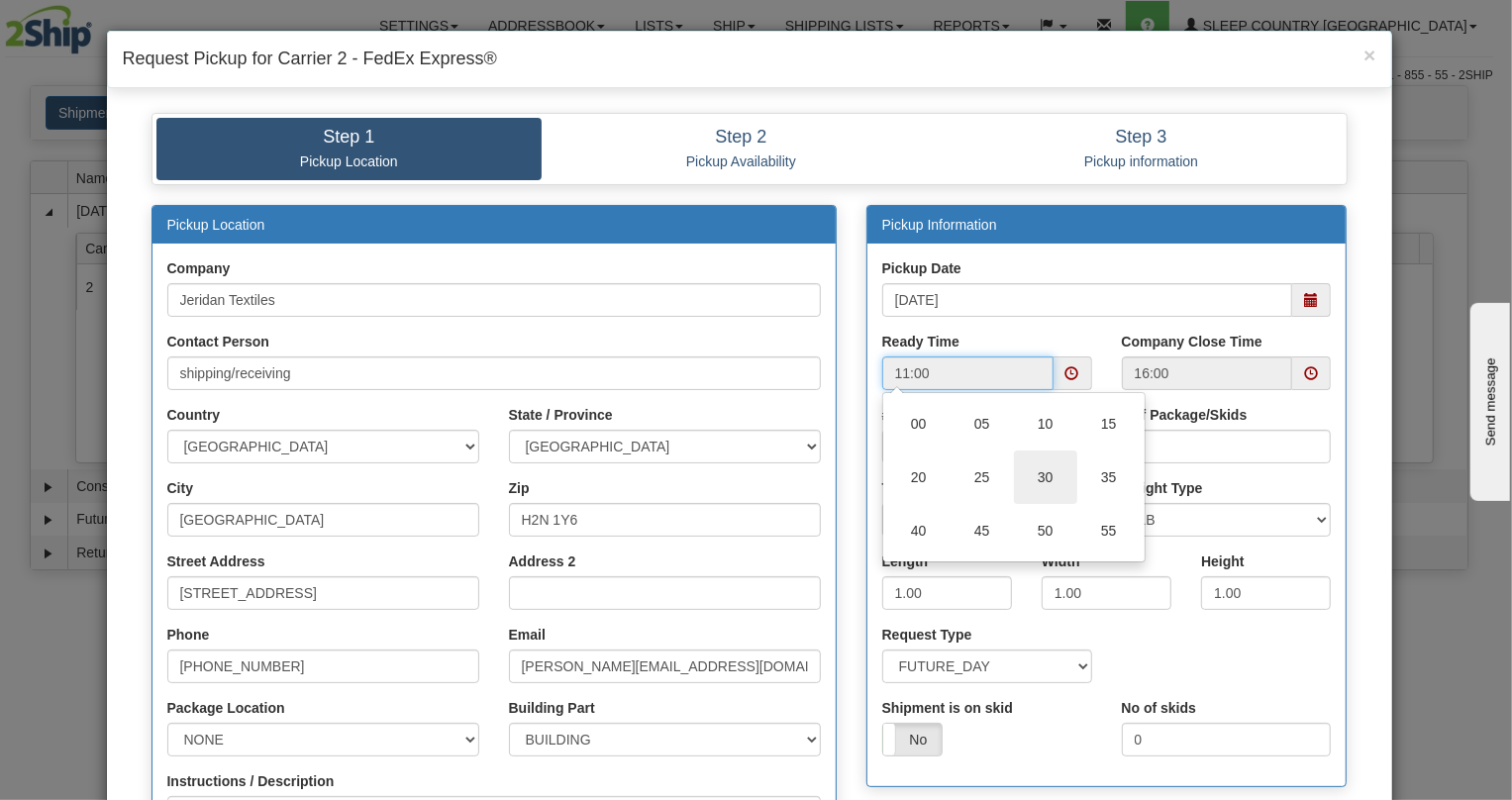
click at [1036, 491] on td "30" at bounding box center [1045, 478] width 64 height 54
type input "11:30"
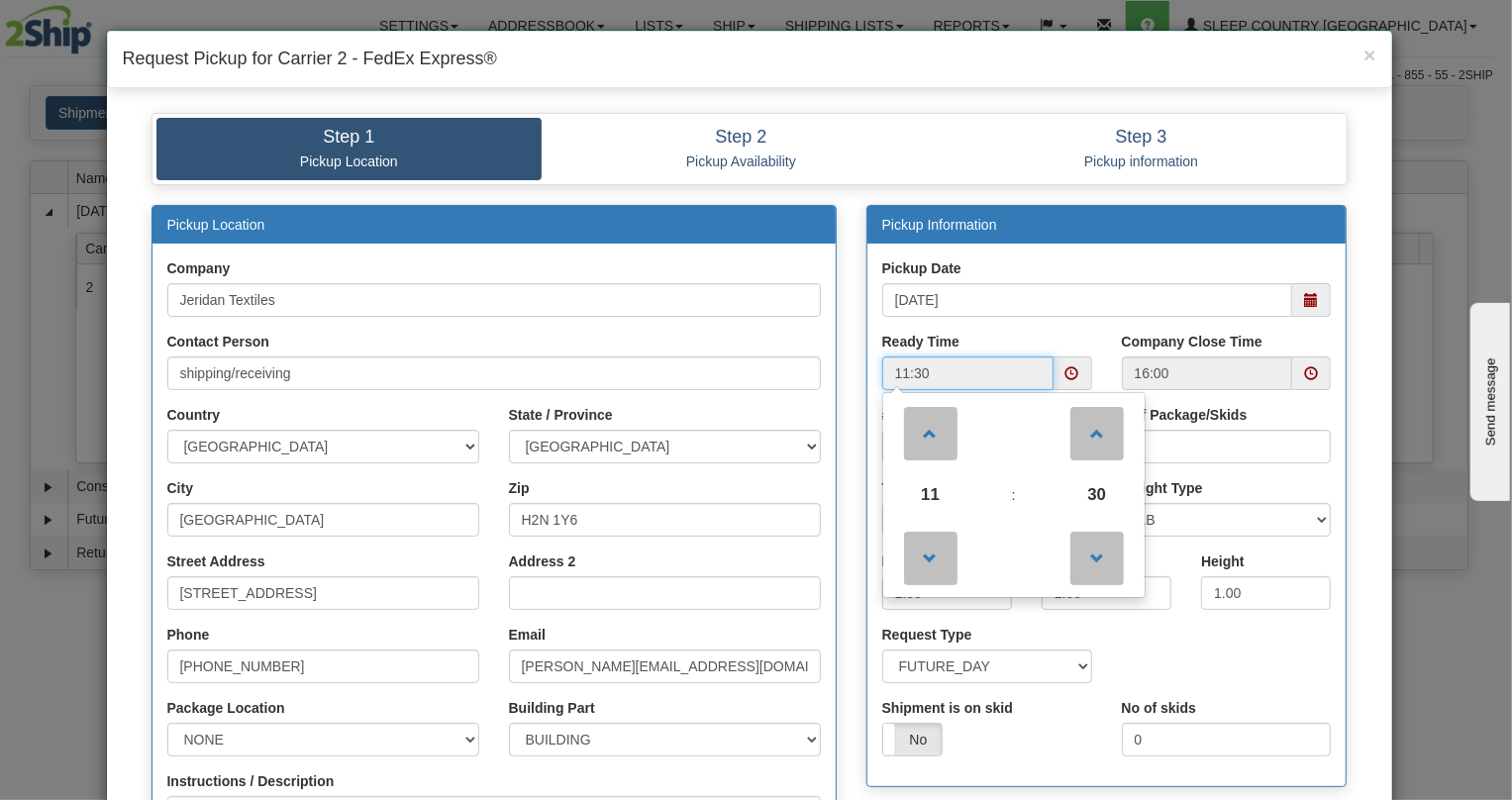
scroll to position [411, 0]
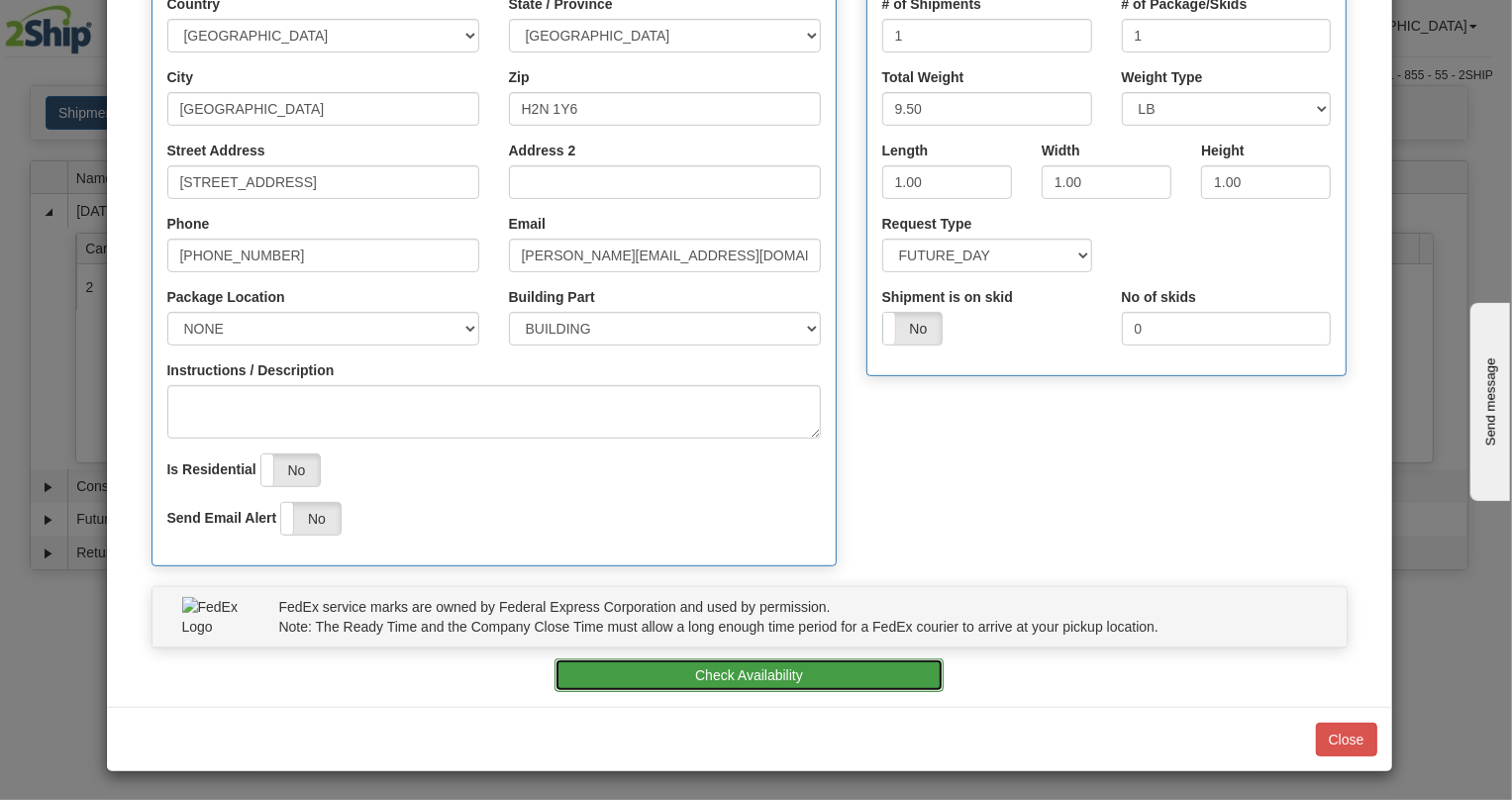
click at [748, 677] on button "Check Availability" at bounding box center [748, 676] width 389 height 34
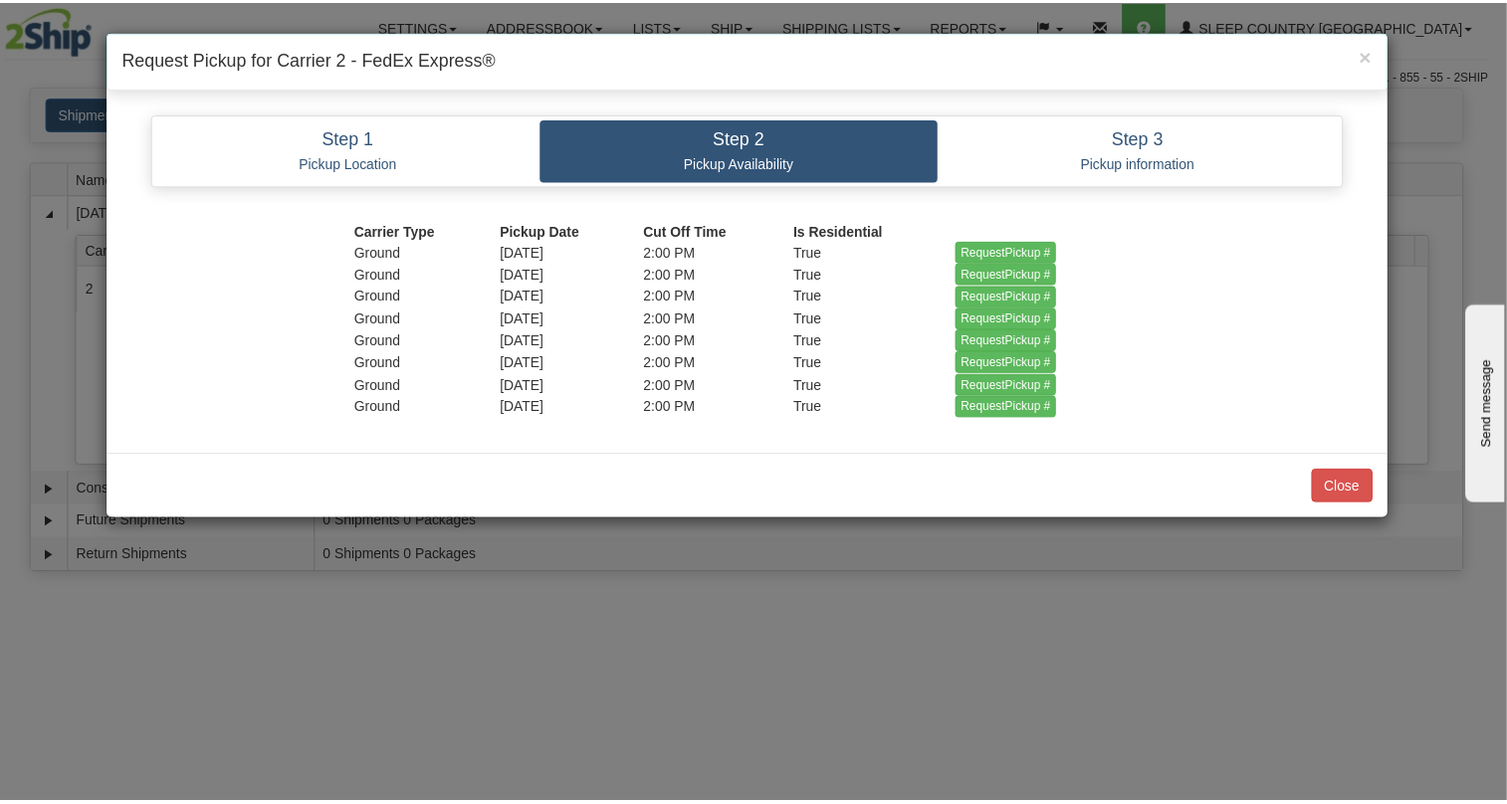
scroll to position [0, 0]
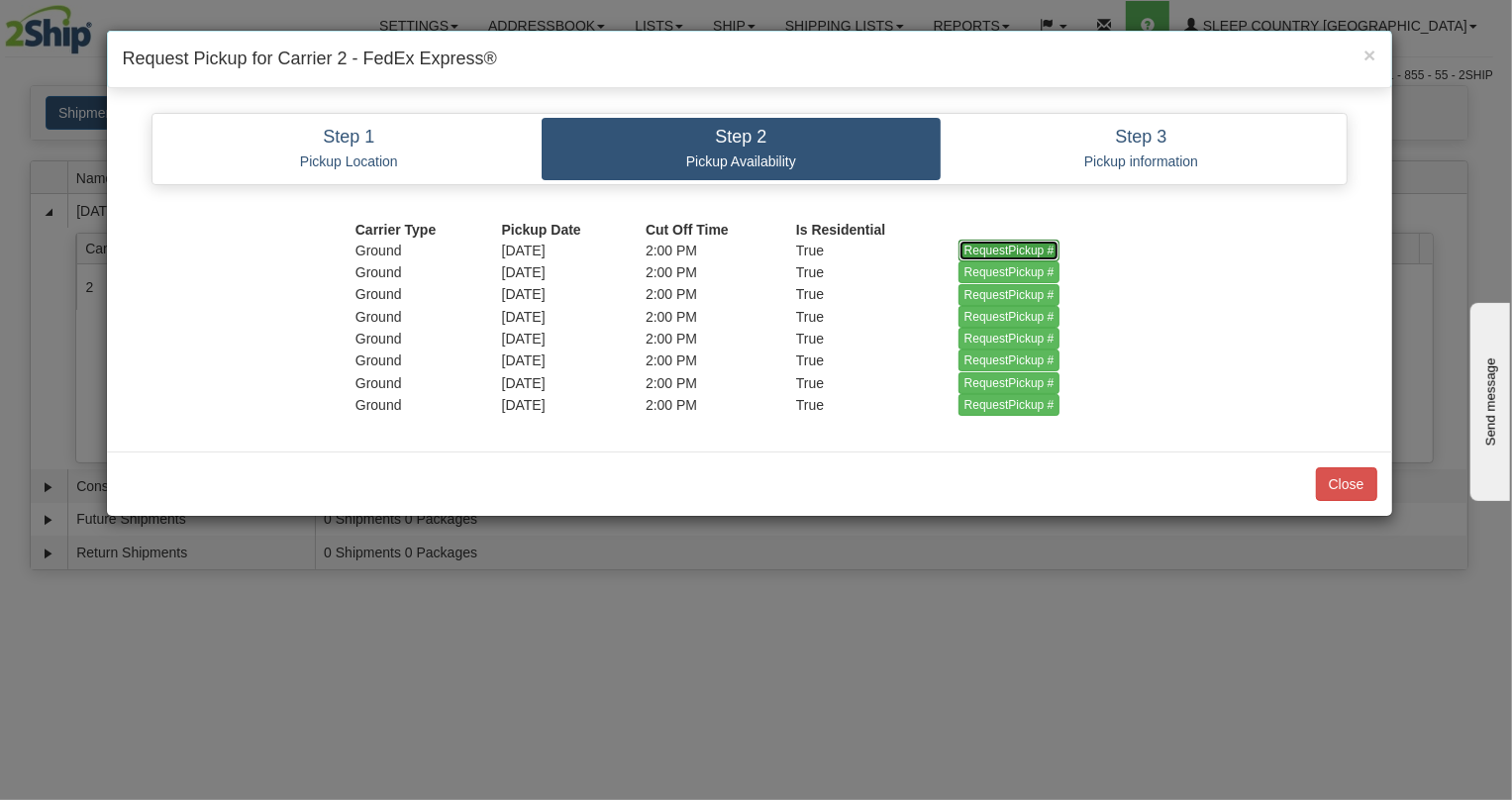
click at [1027, 247] on input "RequestPickup #" at bounding box center [1009, 251] width 102 height 22
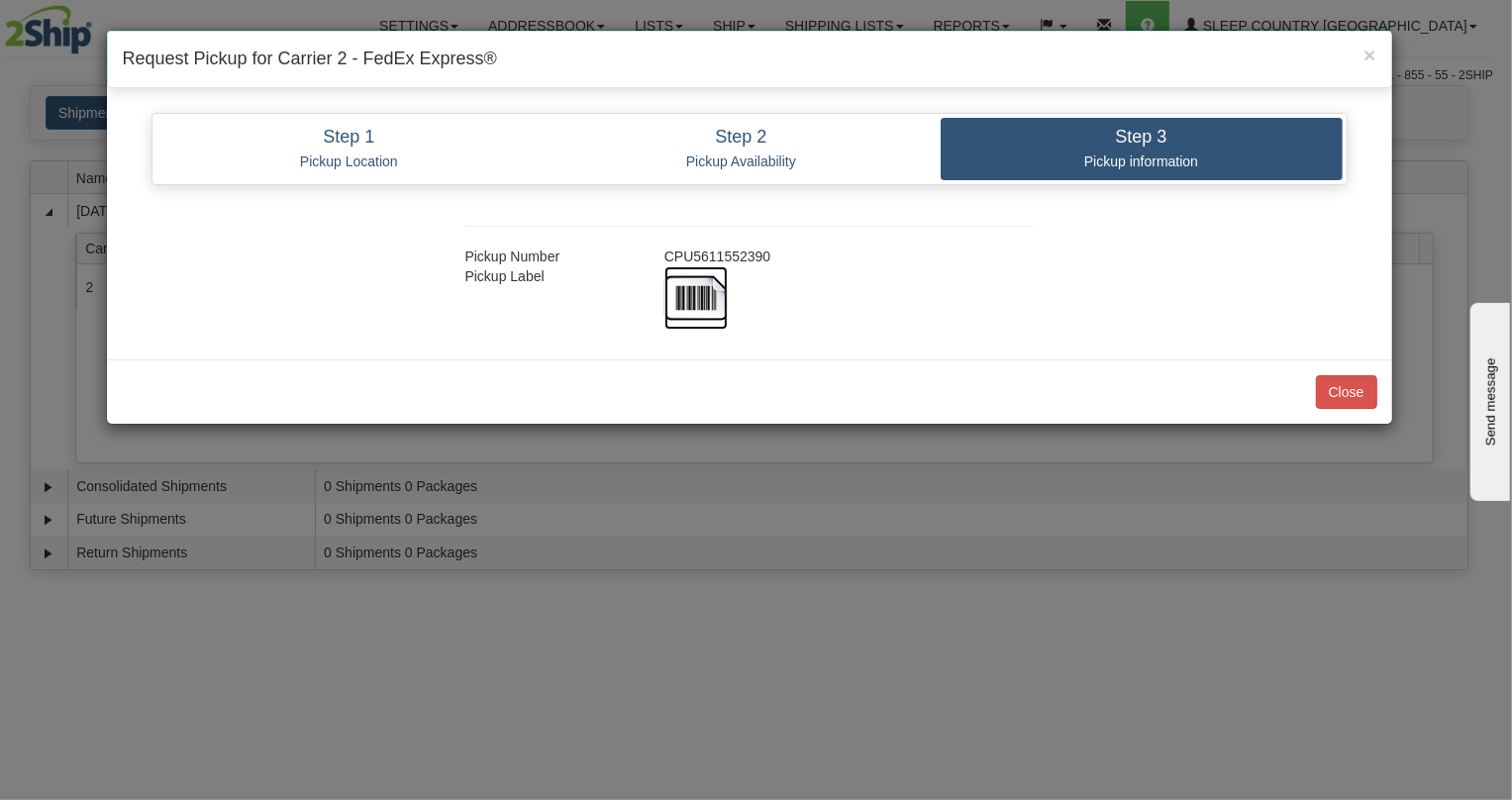
click at [664, 299] on img at bounding box center [696, 299] width 64 height 64
click at [1375, 232] on div "Pickup Number CPU5611552390 Pickup Label" at bounding box center [749, 267] width 1255 height 124
click at [1347, 395] on button "Close" at bounding box center [1347, 392] width 62 height 34
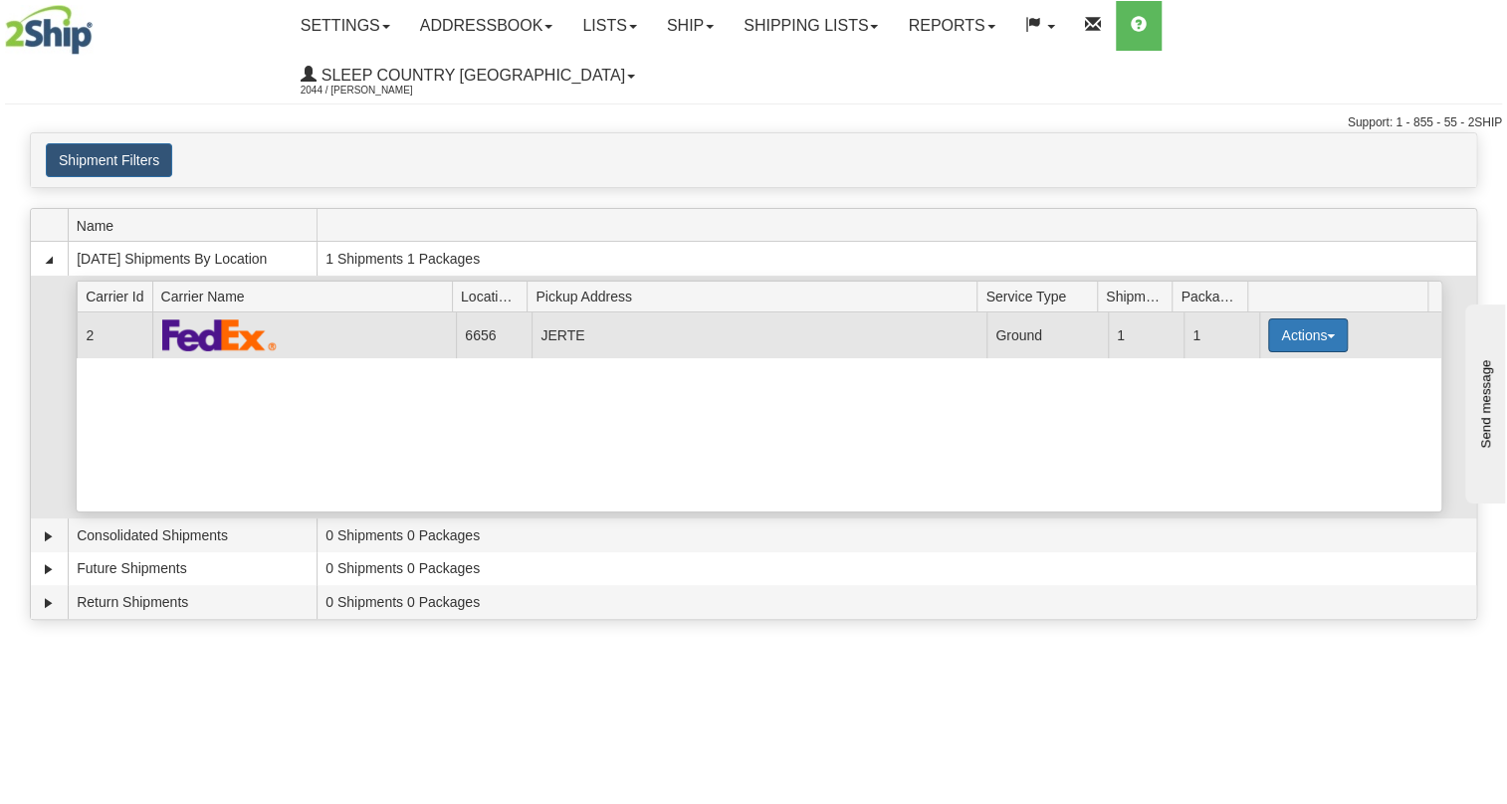
click at [1268, 318] on button "Actions" at bounding box center [1308, 335] width 80 height 34
click at [1245, 386] on link "Close" at bounding box center [1266, 399] width 159 height 26
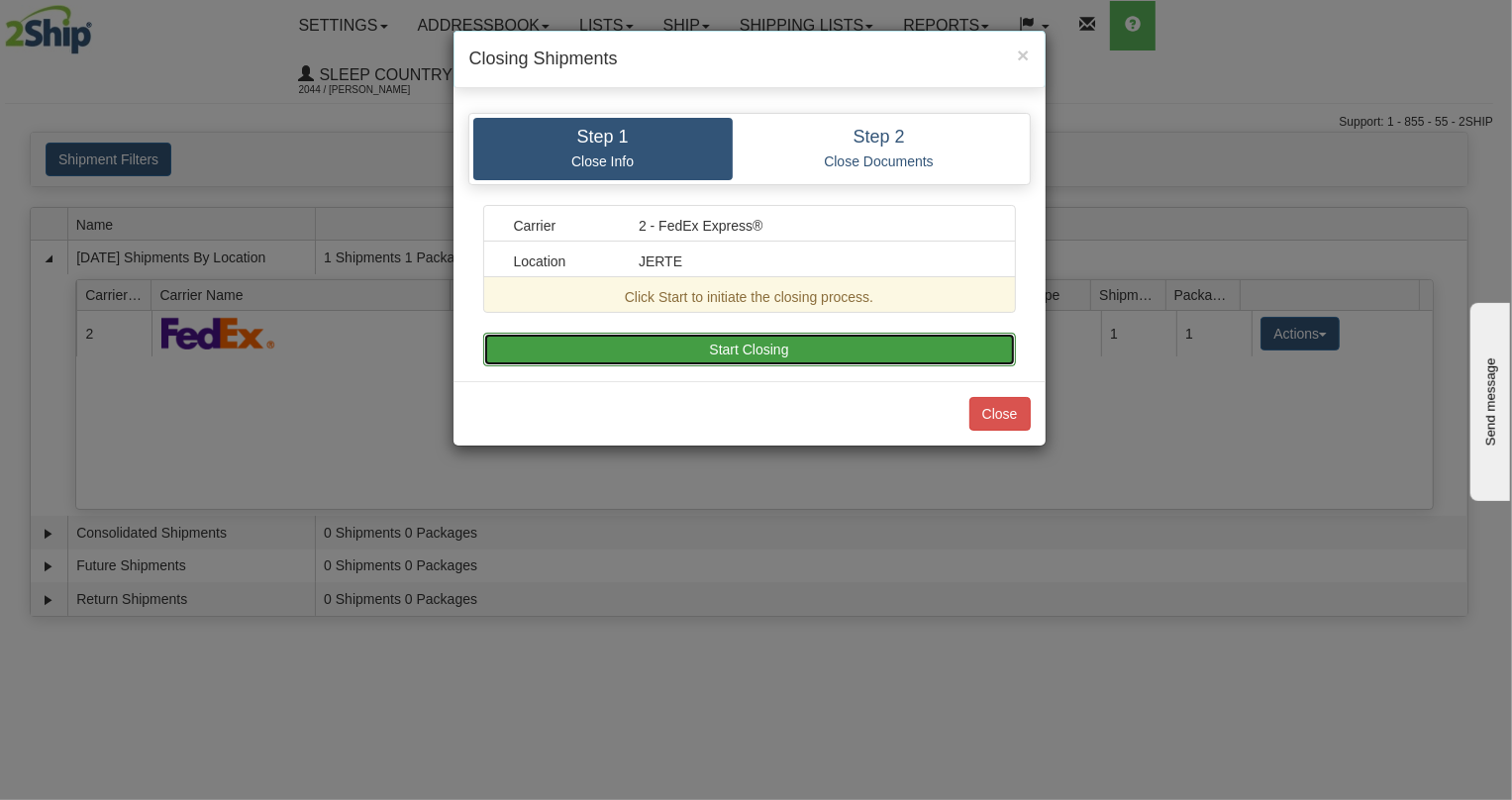
click at [916, 347] on button "Start Closing" at bounding box center [749, 349] width 532 height 34
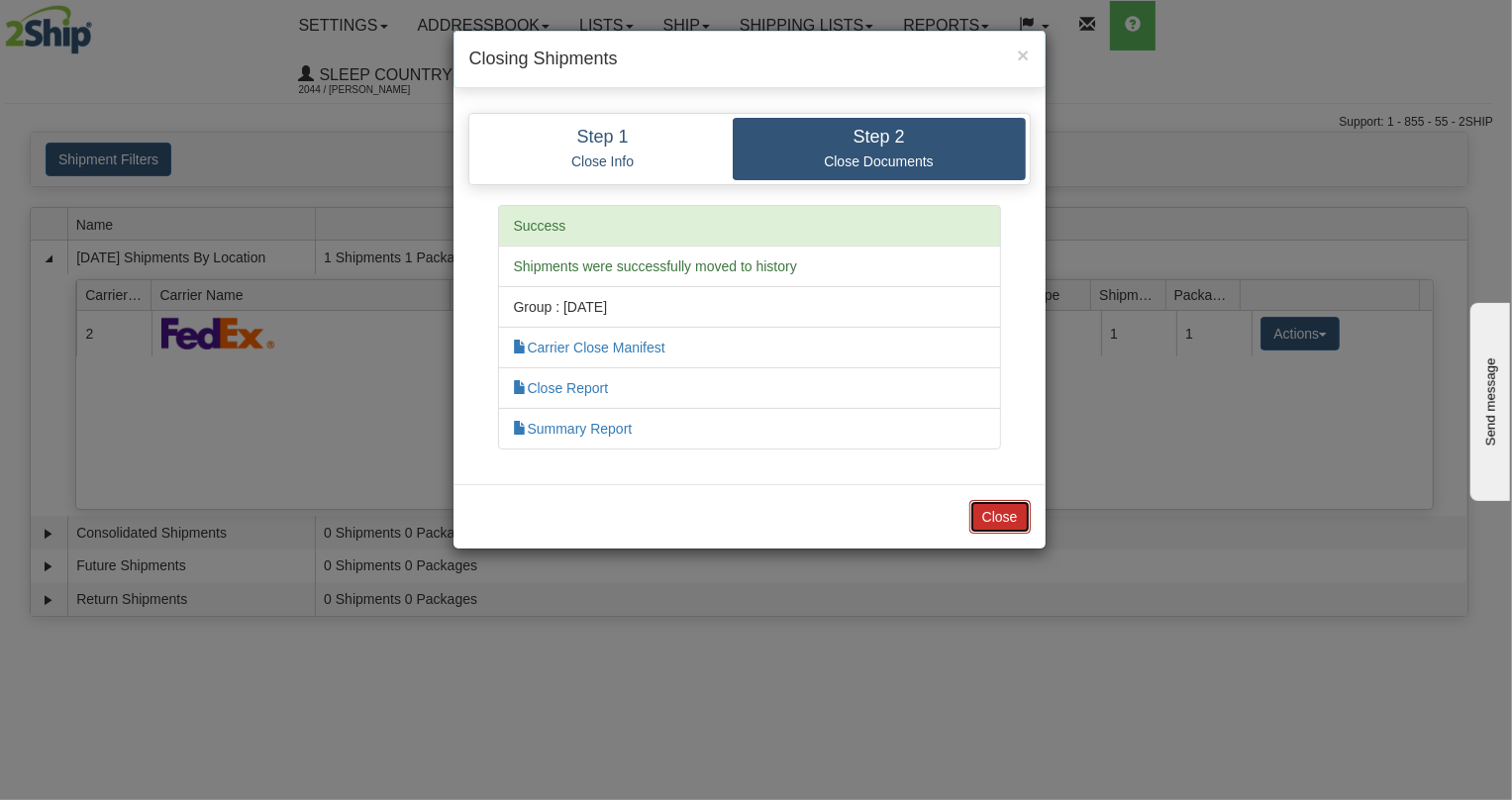
click at [1002, 509] on button "Close" at bounding box center [1000, 517] width 62 height 34
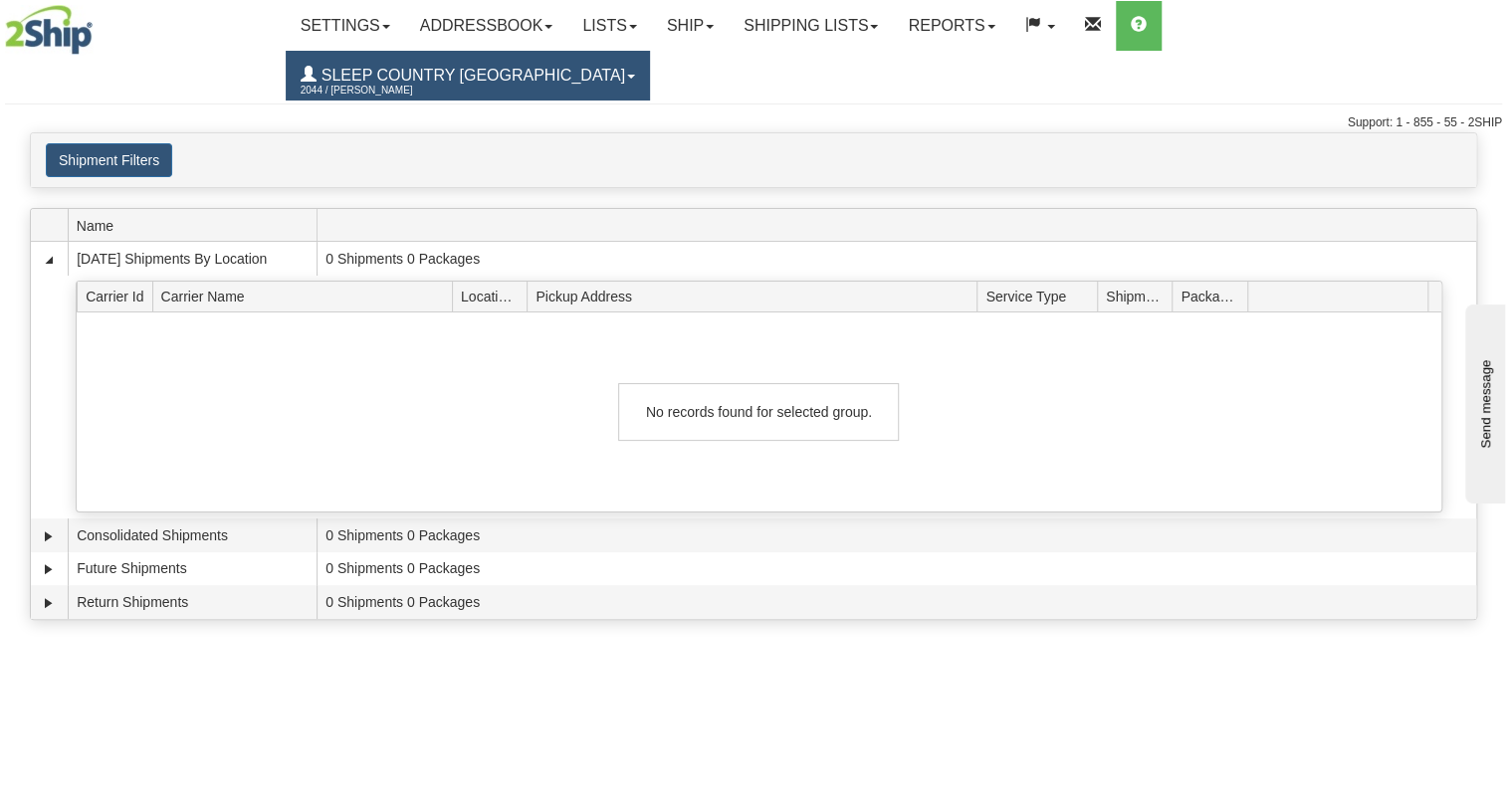
click at [450, 81] on span "2044 / [PERSON_NAME]" at bounding box center [375, 91] width 149 height 20
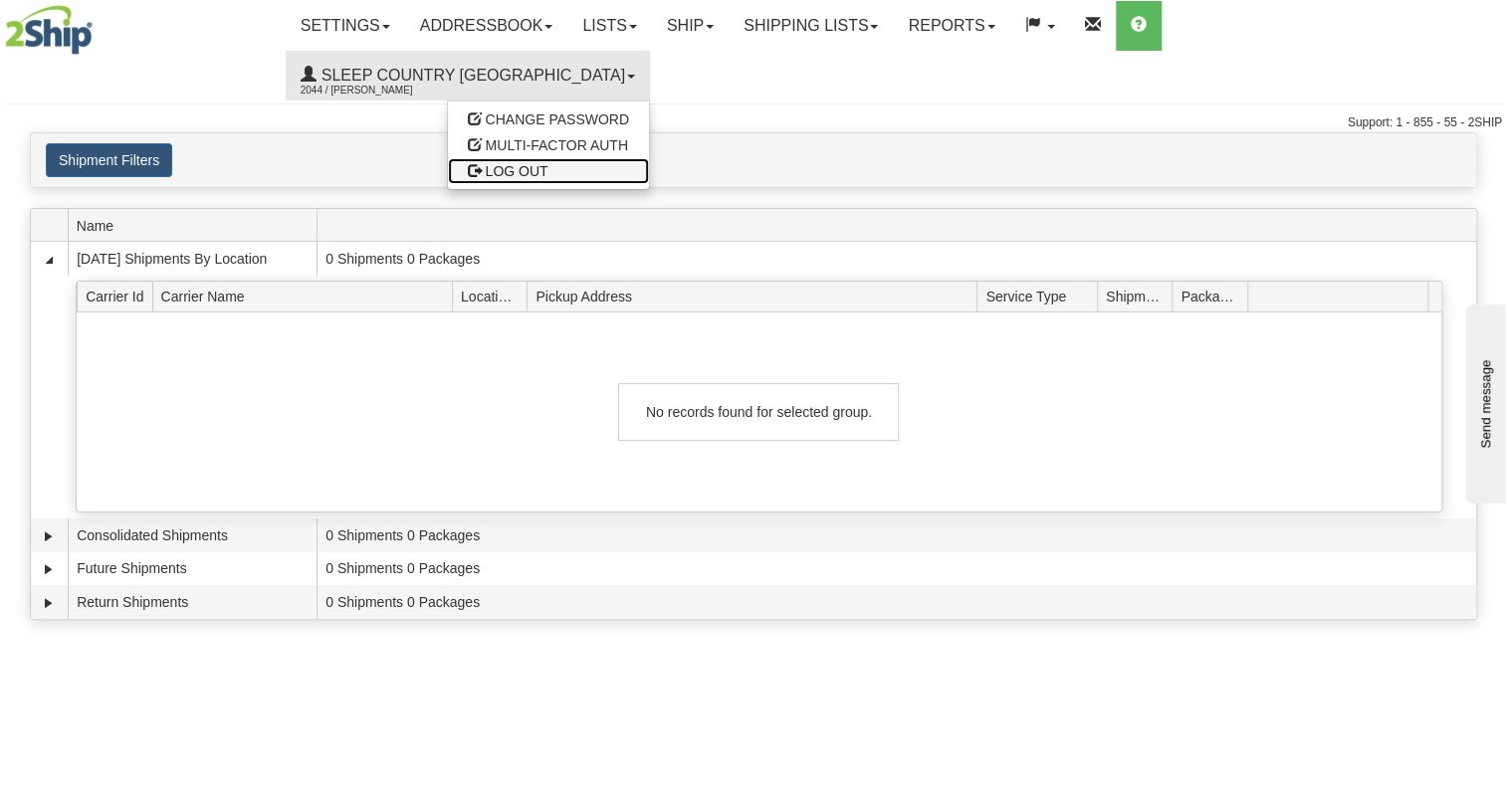
click at [547, 163] on span "LOG OUT" at bounding box center [516, 171] width 63 height 16
